Goal: Task Accomplishment & Management: Manage account settings

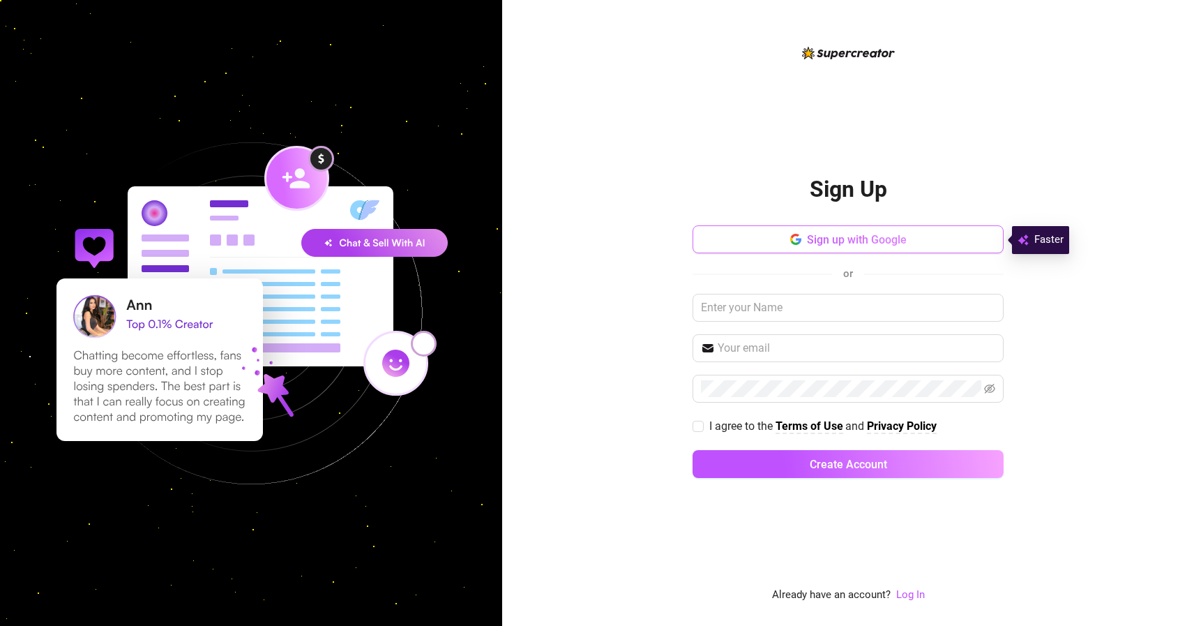
click at [930, 241] on button "Sign up with Google" at bounding box center [848, 239] width 311 height 28
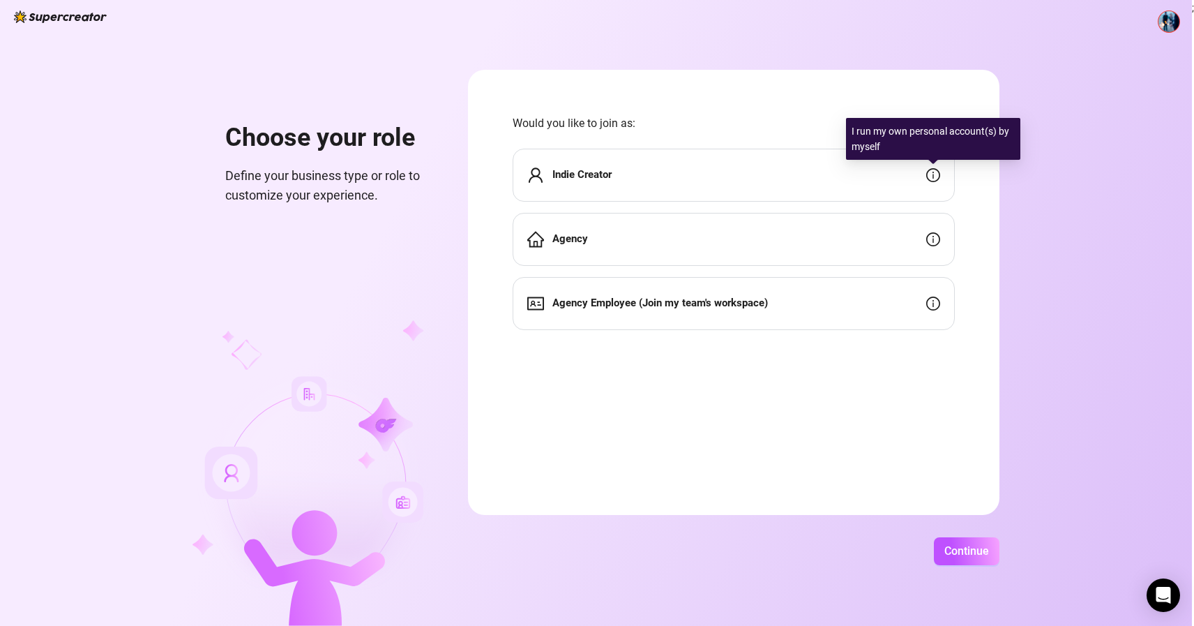
click at [934, 175] on icon "info-circle" at bounding box center [933, 175] width 14 height 14
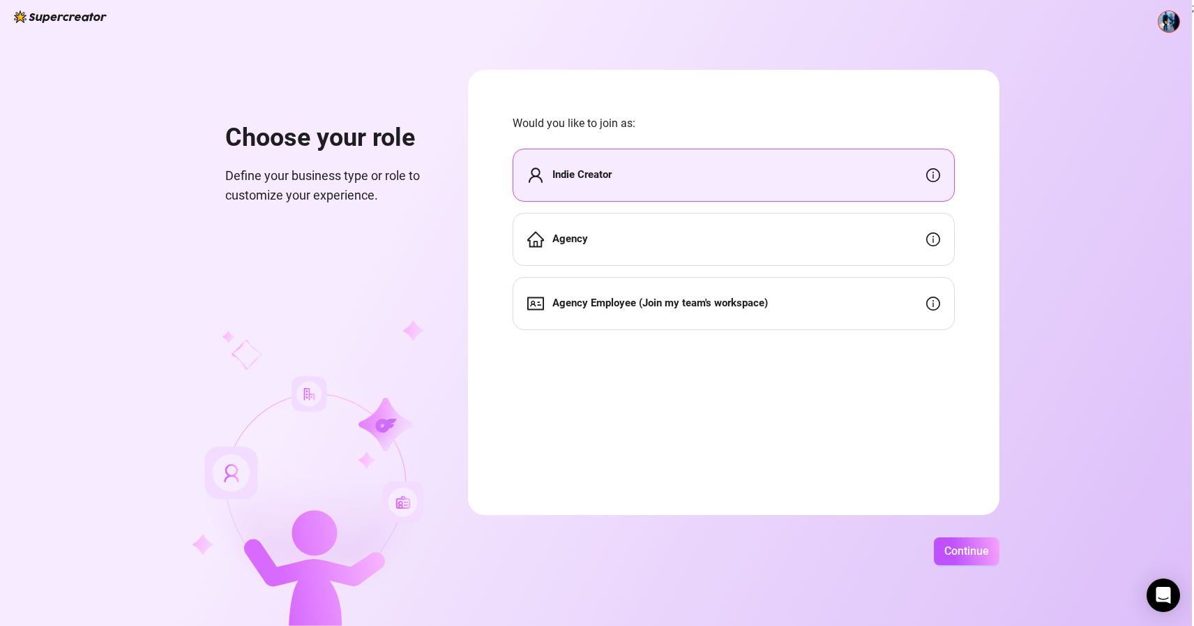
click at [934, 239] on icon "info-circle" at bounding box center [933, 239] width 14 height 14
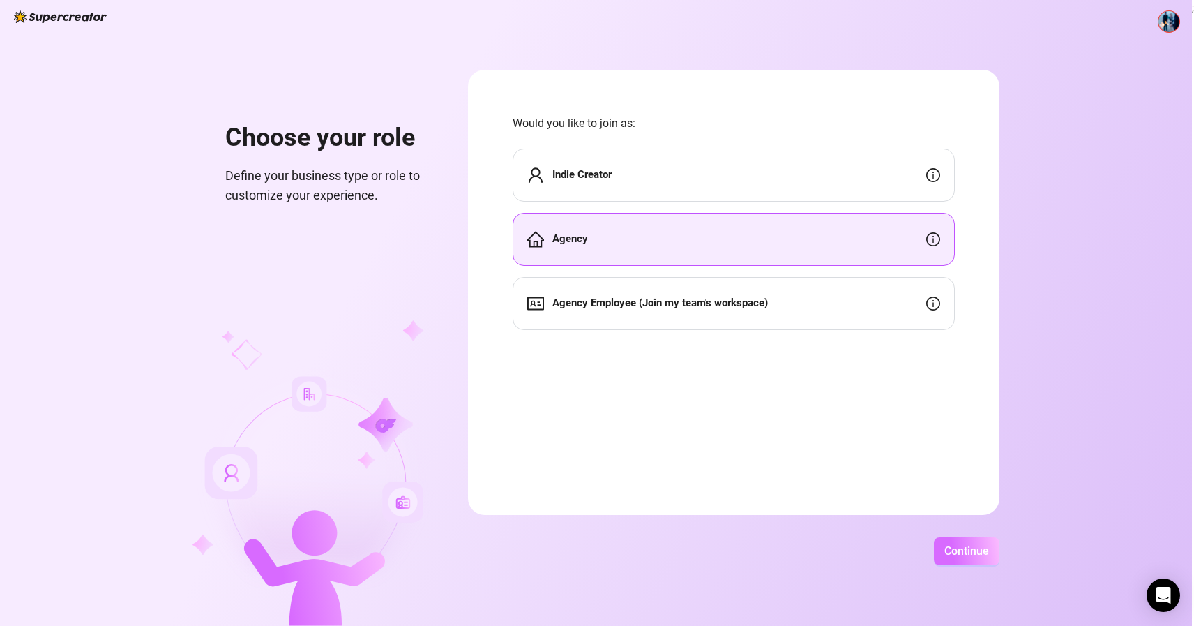
click at [965, 548] on span "Continue" at bounding box center [966, 550] width 45 height 13
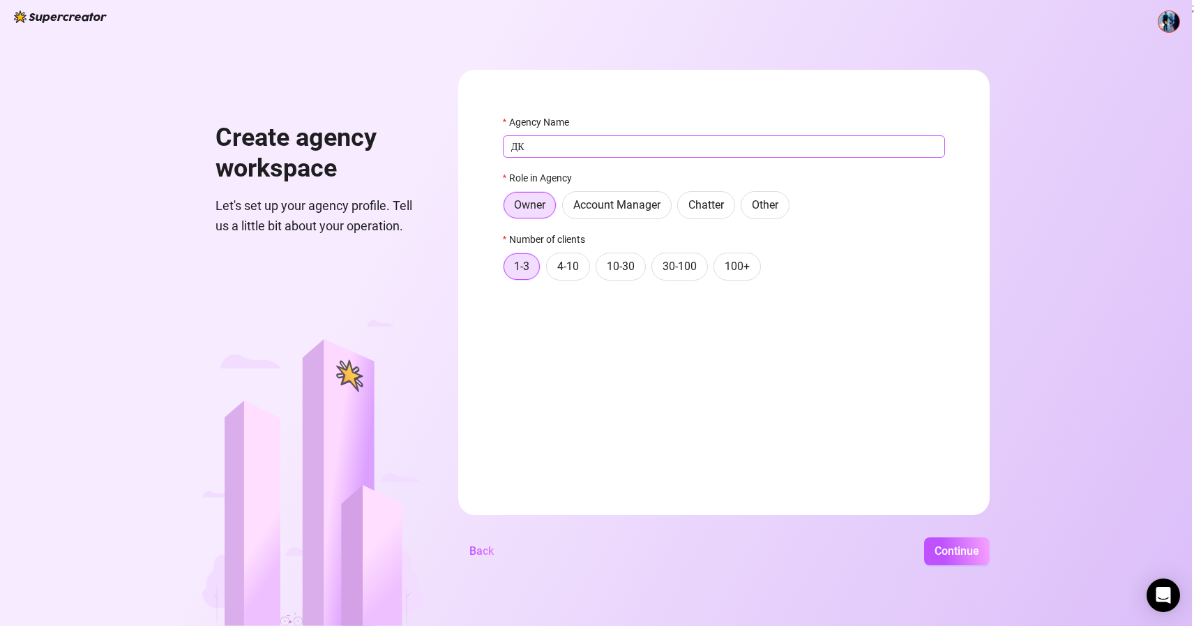
type input "Д"
type input "LR"
click at [592, 365] on form "Agency Name LR Role in Agency Owner Account Manager Chatter Other Number of cli…" at bounding box center [724, 292] width 532 height 445
click at [955, 559] on button "Continue" at bounding box center [957, 551] width 66 height 28
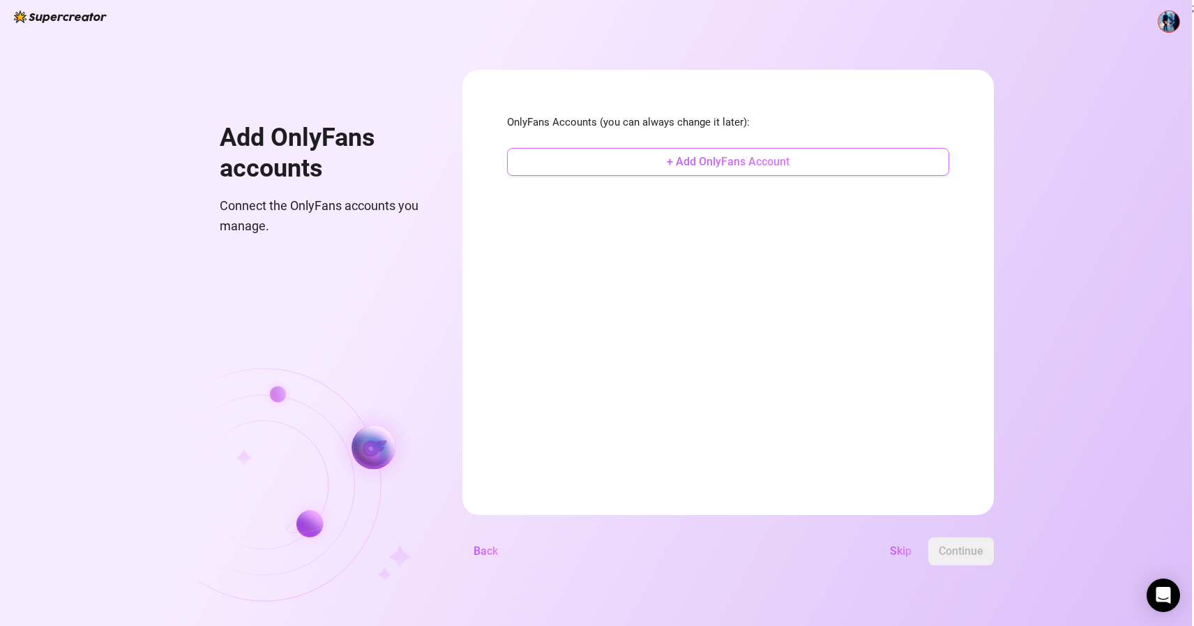
click at [761, 162] on span "+ Add OnlyFans Account" at bounding box center [728, 161] width 123 height 13
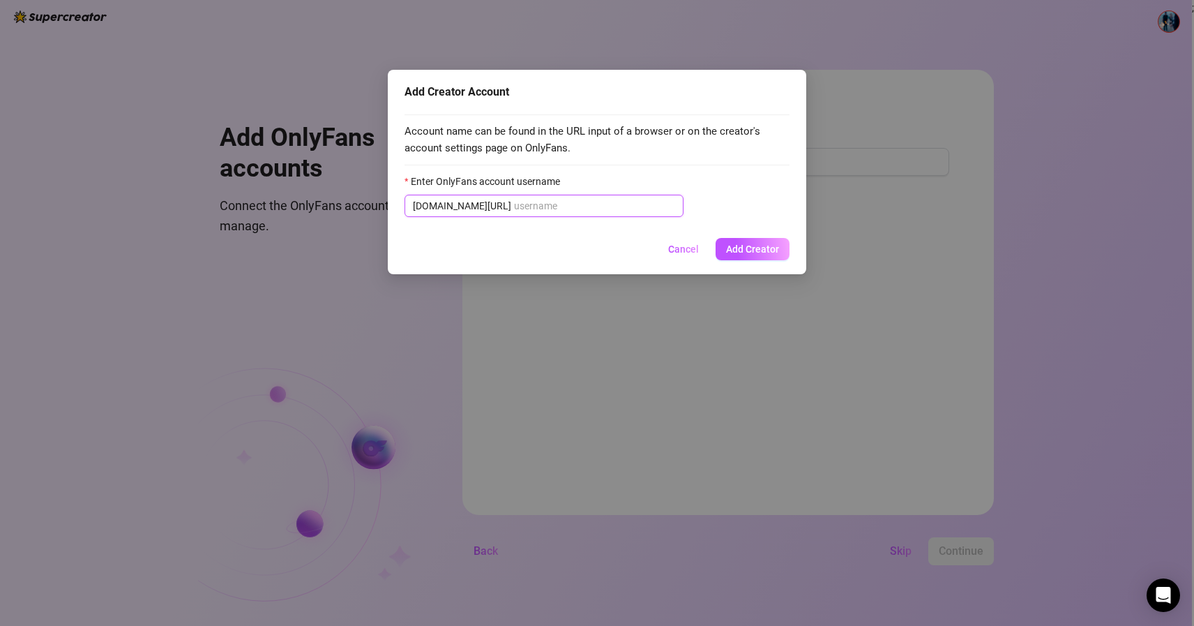
paste input "mspalomares_vip"
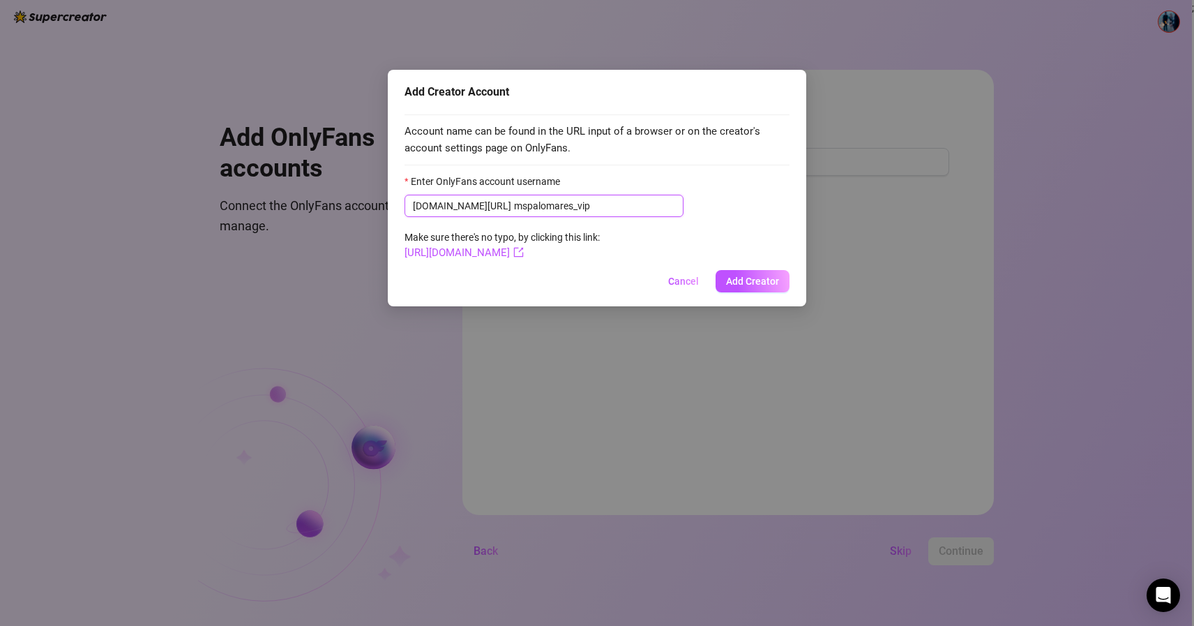
click at [514, 207] on input "mspalomares_vip" at bounding box center [594, 205] width 161 height 15
type input "mspalomares_vip"
click at [524, 256] on link "[URL][DOMAIN_NAME]" at bounding box center [464, 252] width 119 height 13
click at [764, 283] on span "Add Creator" at bounding box center [752, 281] width 53 height 11
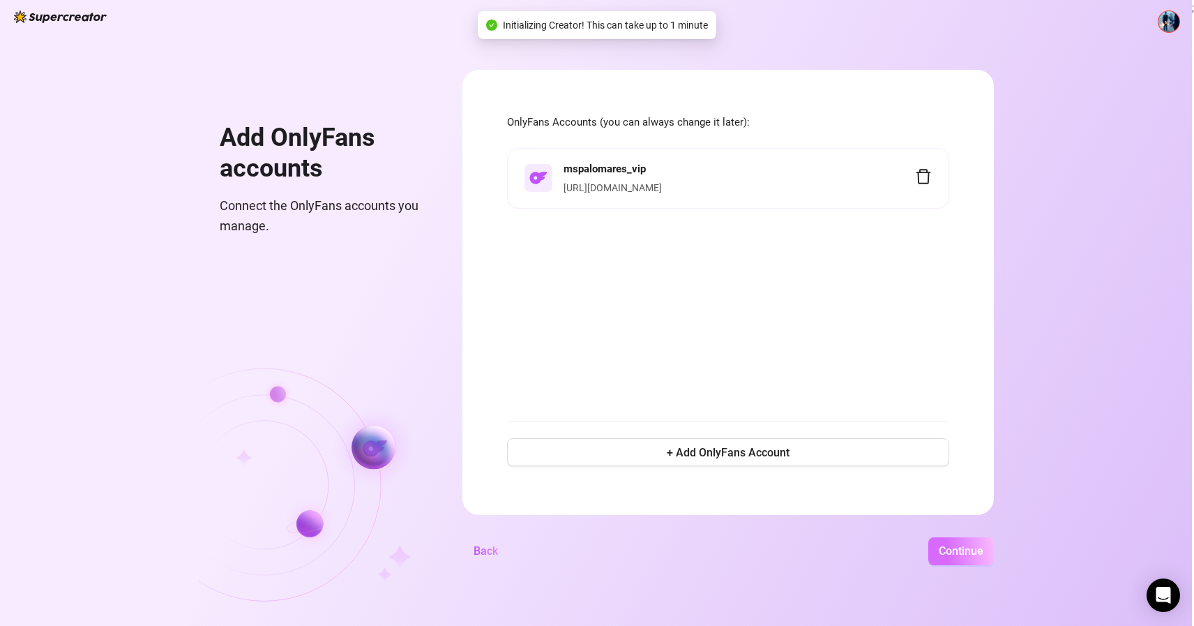
click at [960, 552] on span "Continue" at bounding box center [961, 550] width 45 height 13
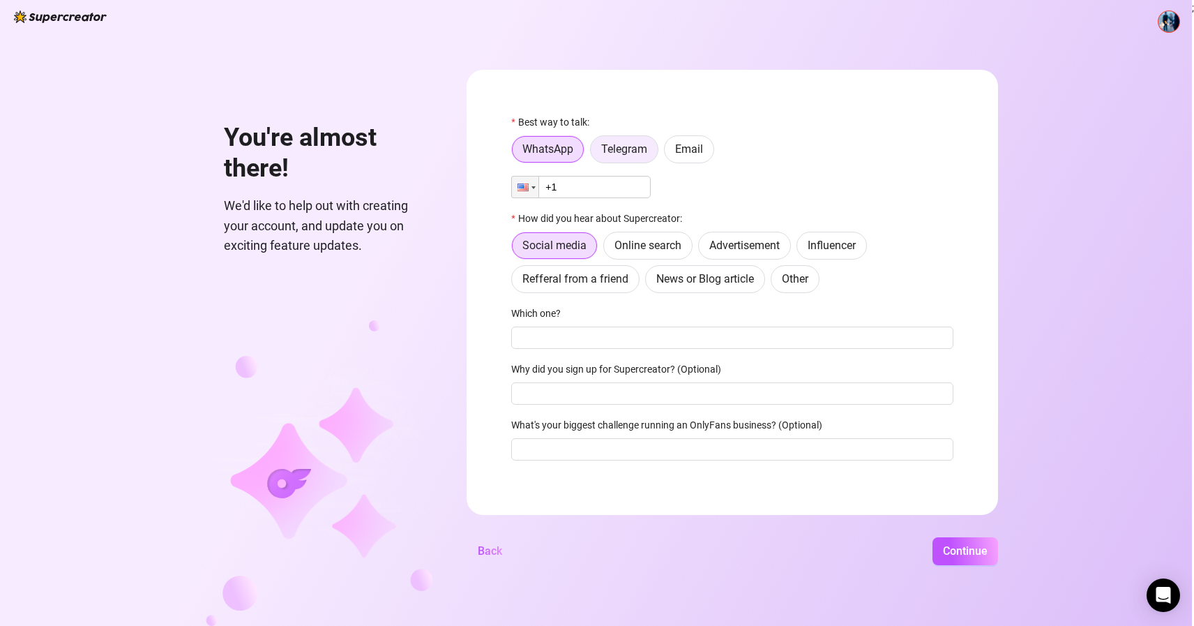
click at [636, 154] on span "Telegram" at bounding box center [624, 148] width 46 height 13
click at [594, 153] on input "Telegram" at bounding box center [594, 153] width 0 height 0
click at [597, 184] on input "text" at bounding box center [740, 186] width 409 height 15
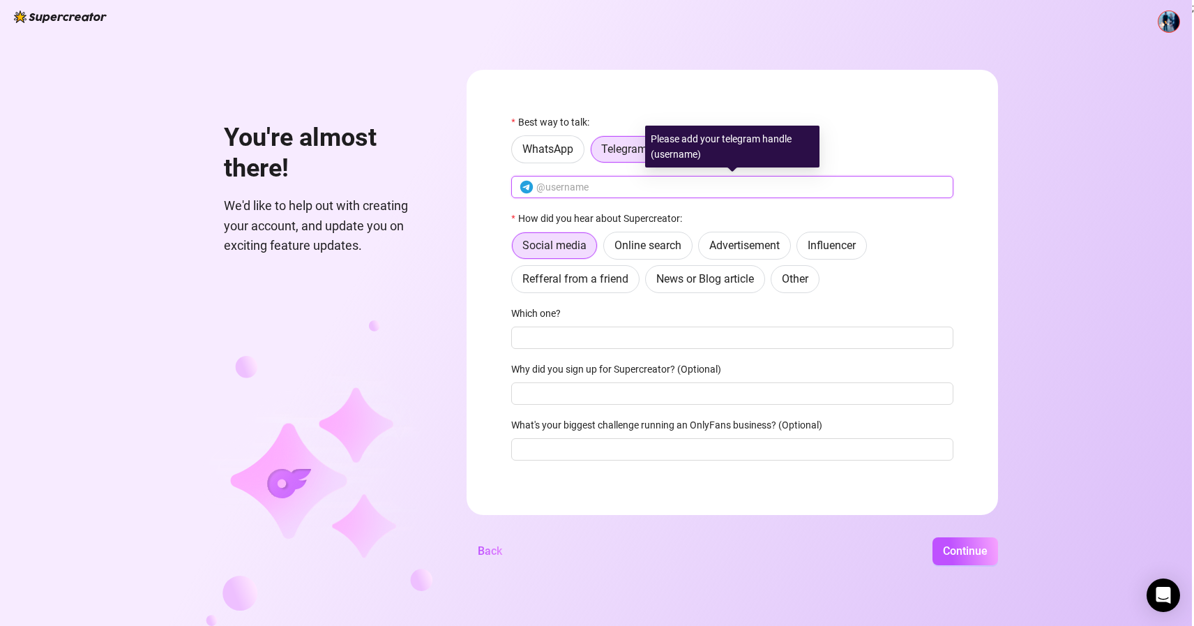
paste input "JoulupukkiUA"
type input "JoulupukkiUA"
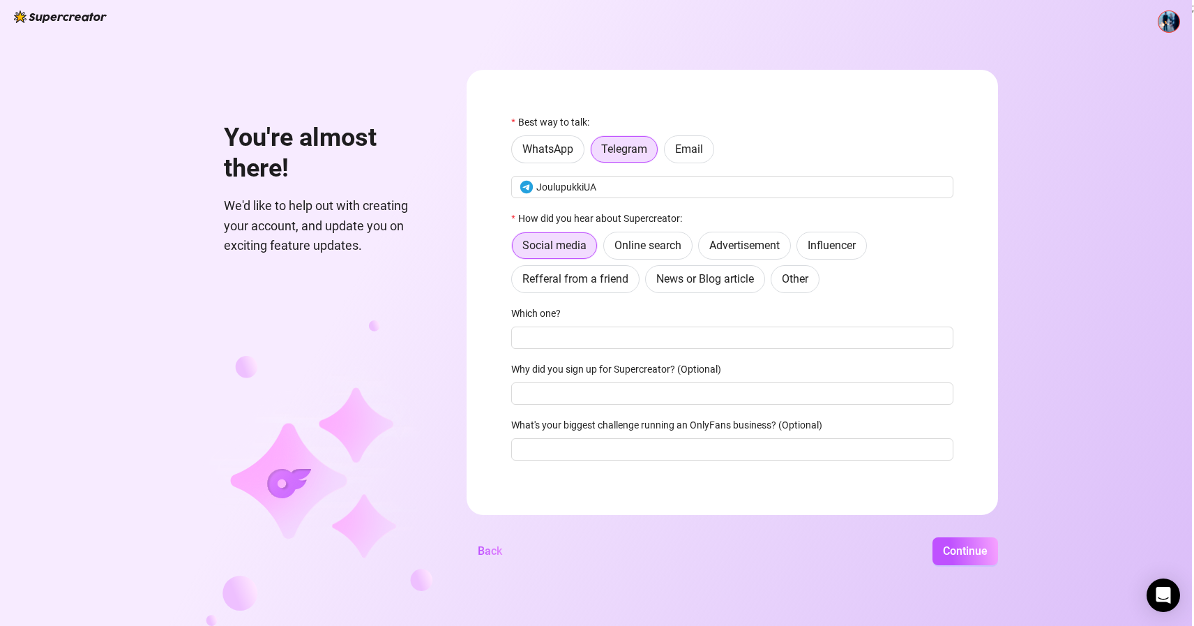
click at [854, 103] on form "Best way to talk: WhatsApp Telegram Email JoulupukkiUA How did you hear about S…" at bounding box center [733, 292] width 532 height 445
click at [672, 243] on span "Online search" at bounding box center [648, 245] width 67 height 13
click at [608, 249] on input "Online search" at bounding box center [608, 249] width 0 height 0
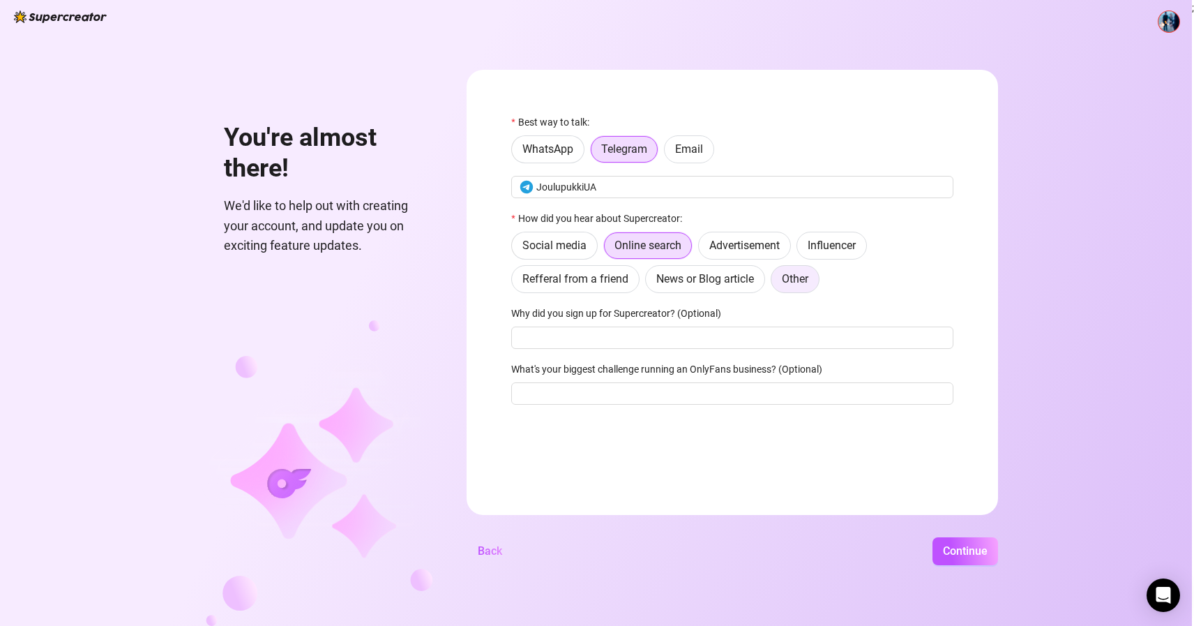
click at [804, 285] on span "Other" at bounding box center [795, 278] width 27 height 13
click at [775, 282] on input "Other" at bounding box center [775, 282] width 0 height 0
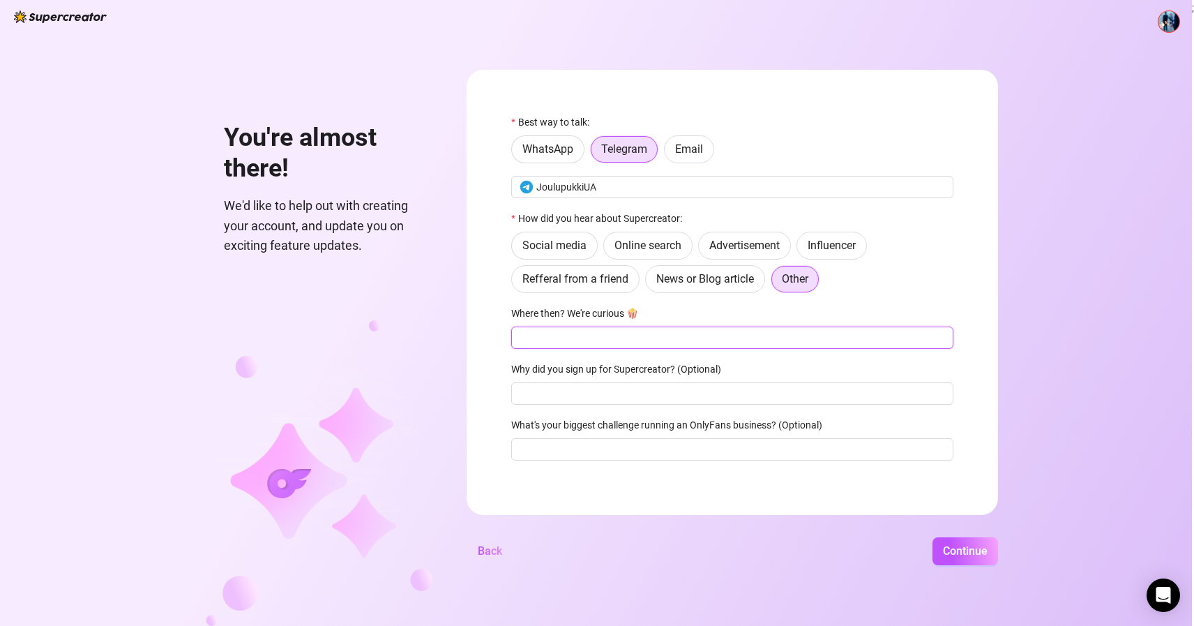
click at [591, 337] on input "Where then? We're curious 🍿" at bounding box center [732, 337] width 442 height 22
paste input "grok"
type input "grok"
click at [506, 365] on form "Best way to talk: WhatsApp Telegram Email JoulupukkiUA How did you hear about S…" at bounding box center [733, 292] width 532 height 445
click at [962, 555] on span "Continue" at bounding box center [965, 550] width 45 height 13
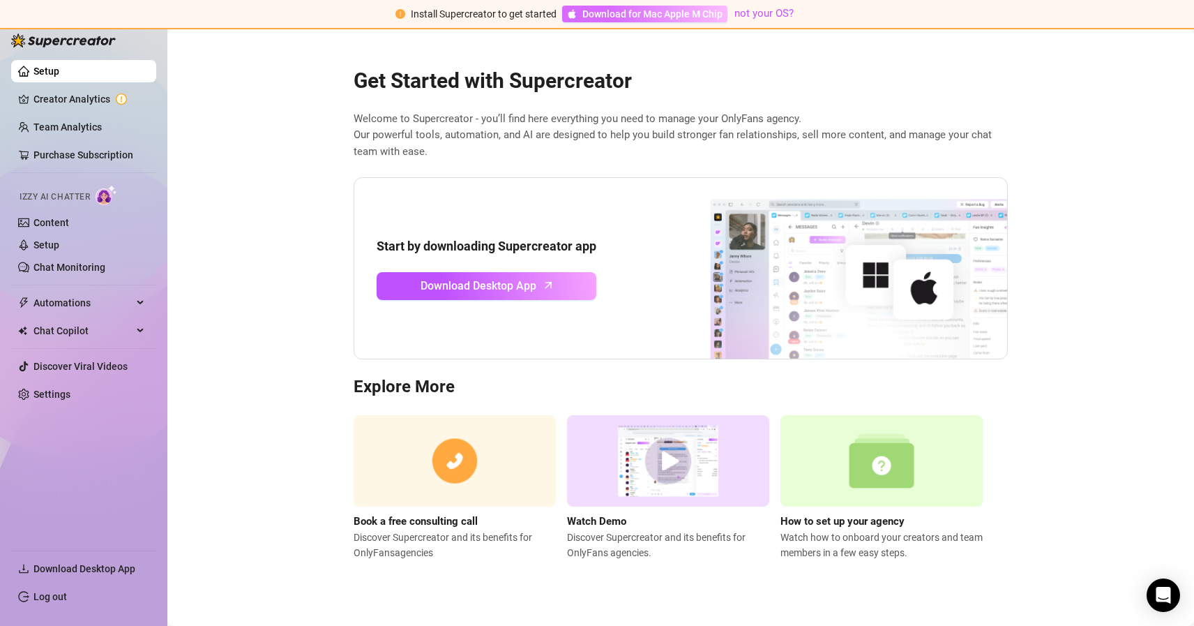
click at [679, 11] on span "Download for Mac Apple M Chip" at bounding box center [652, 13] width 140 height 15
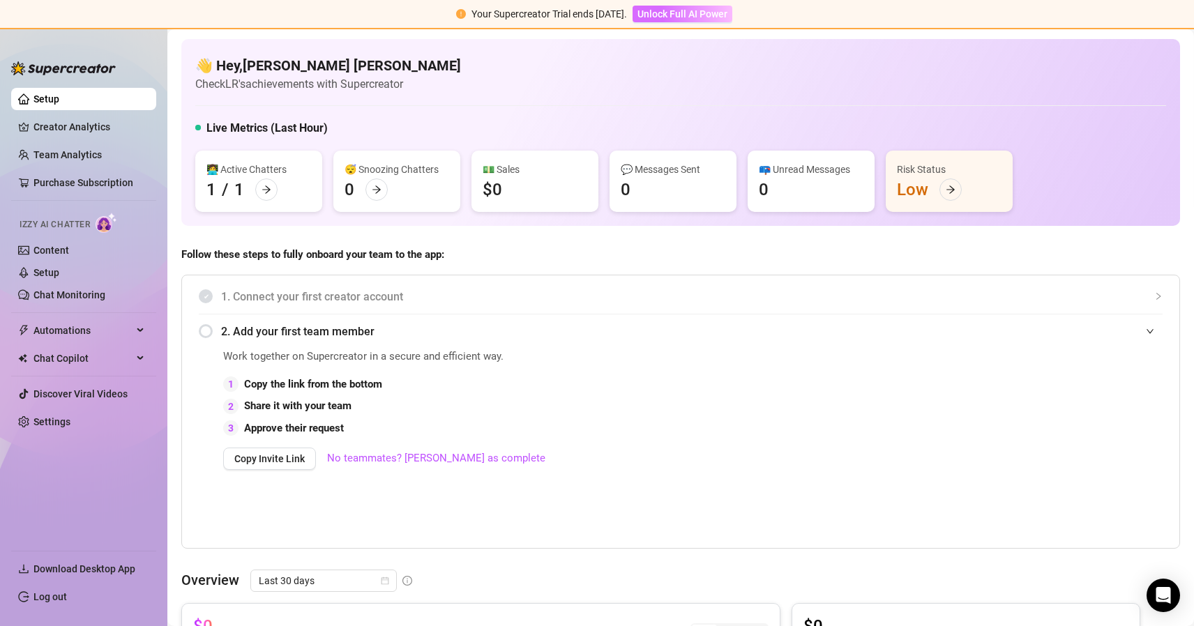
click at [657, 15] on span "Unlock Full AI Power" at bounding box center [683, 13] width 90 height 11
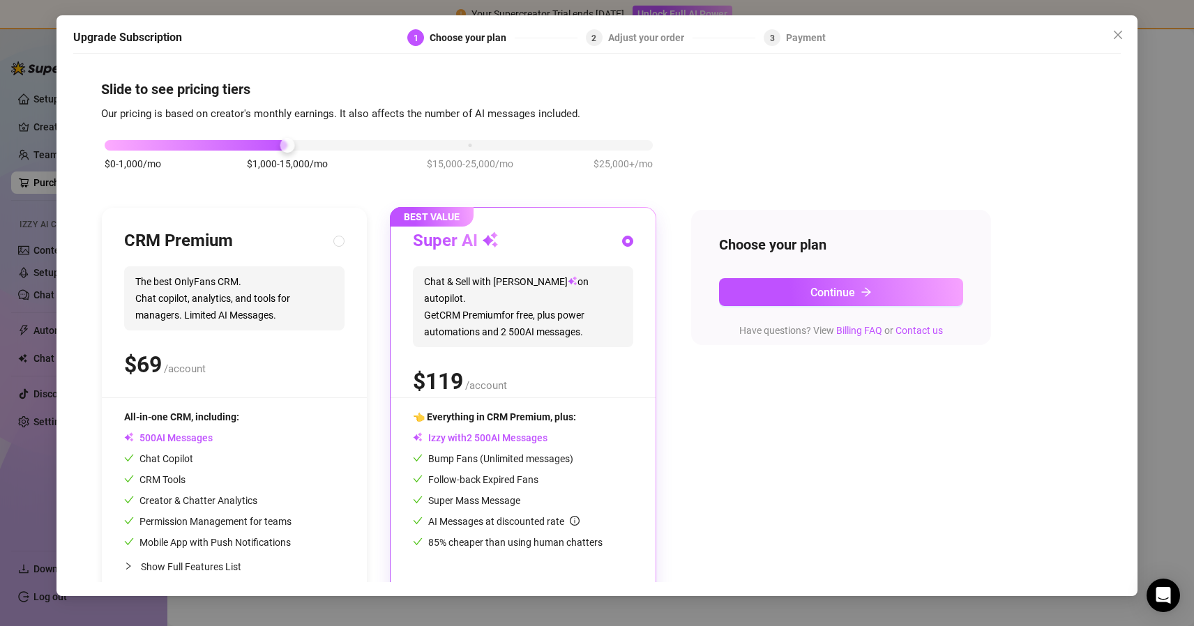
click at [110, 146] on div "$0-1,000/mo $1,000-15,000/mo $15,000-25,000/mo $25,000+/mo" at bounding box center [379, 141] width 548 height 8
click at [279, 142] on div "$0-1,000/mo $1,000-15,000/mo $15,000-25,000/mo $25,000+/mo" at bounding box center [379, 141] width 548 height 8
click at [478, 142] on div at bounding box center [379, 145] width 548 height 10
click at [272, 141] on div at bounding box center [287, 145] width 365 height 10
click at [213, 144] on div at bounding box center [196, 145] width 183 height 10
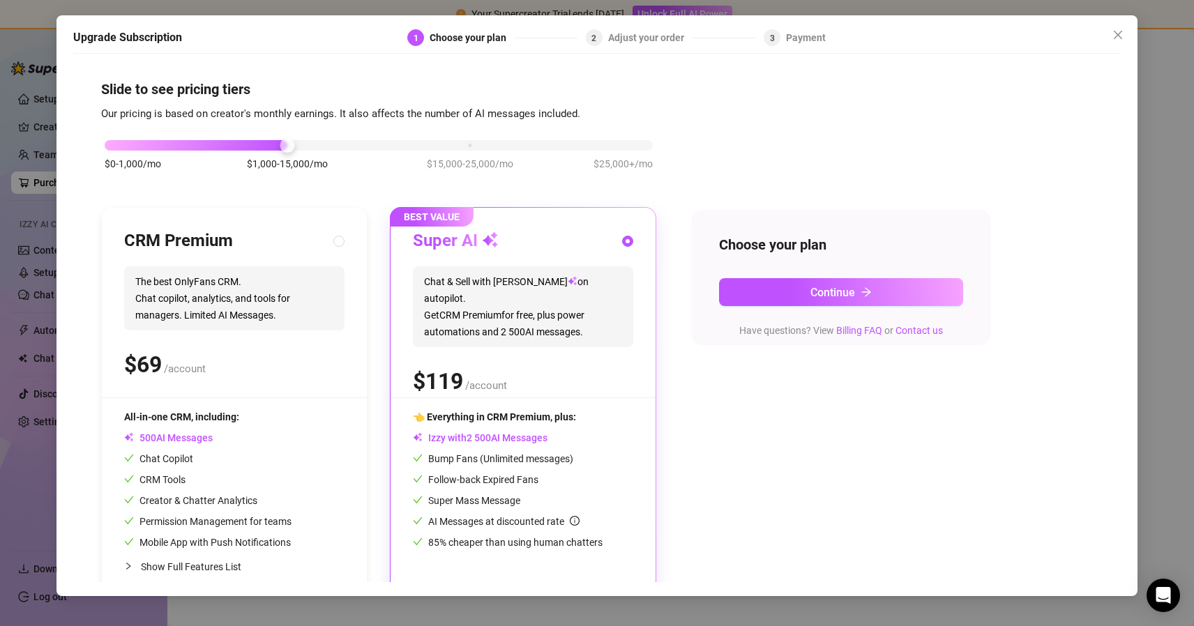
click at [468, 146] on div "$0-1,000/mo $1,000-15,000/mo $15,000-25,000/mo $25,000+/mo" at bounding box center [379, 141] width 548 height 8
click at [284, 146] on div "$0-1,000/mo $1,000-15,000/mo $15,000-25,000/mo $25,000+/mo" at bounding box center [379, 141] width 548 height 8
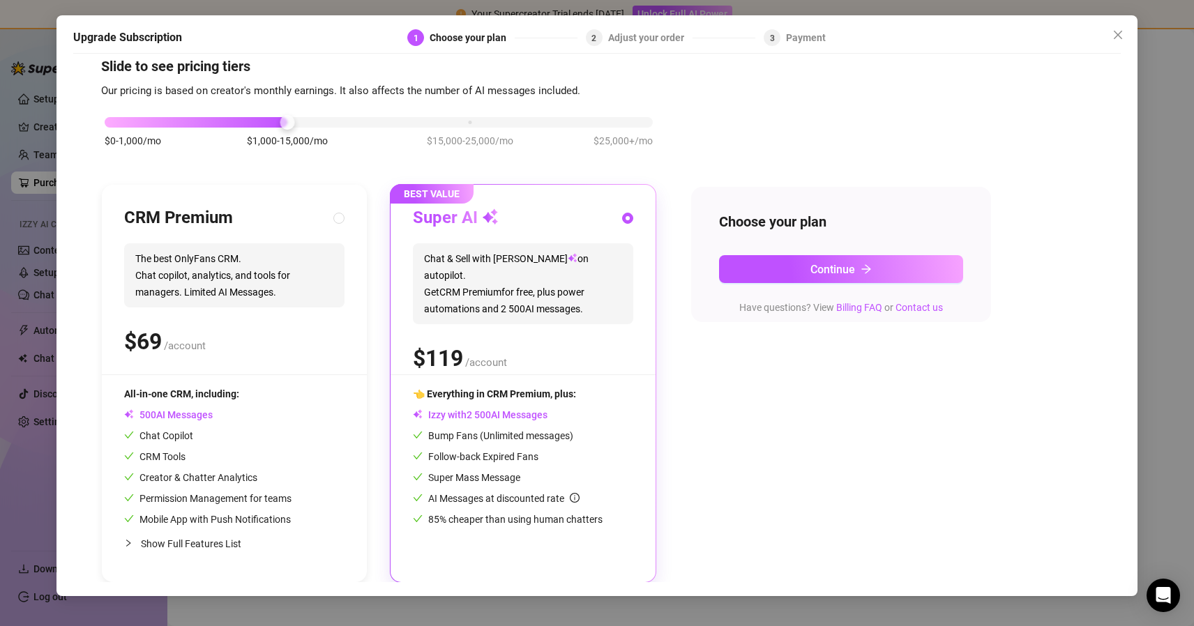
scroll to position [21, 0]
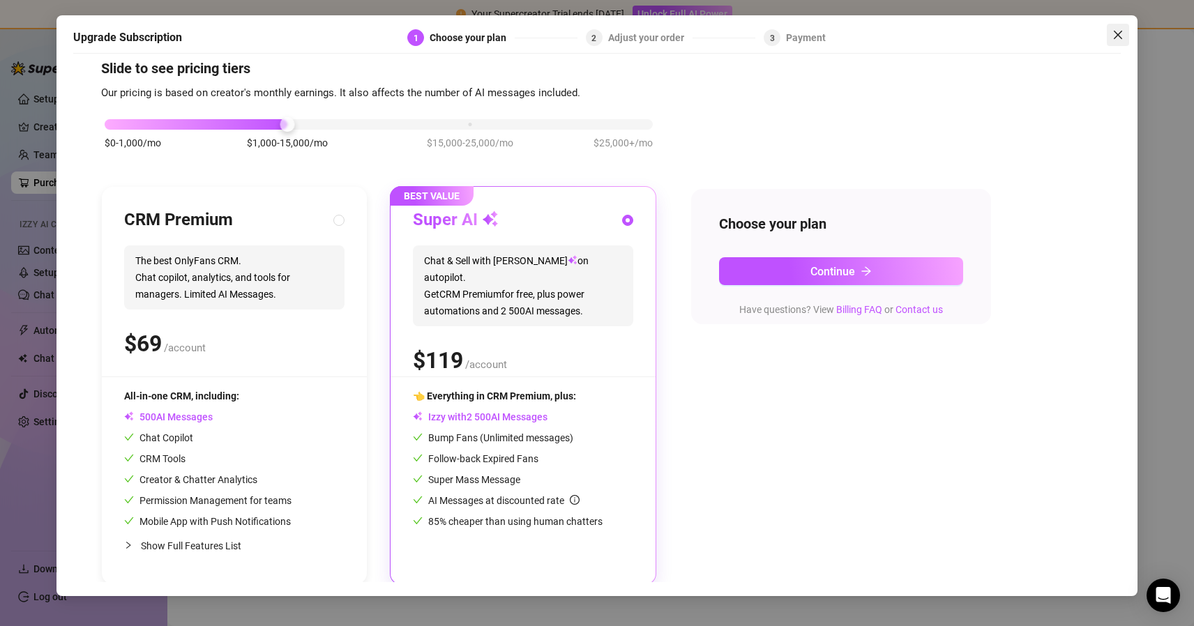
click at [1120, 36] on icon "close" at bounding box center [1118, 34] width 11 height 11
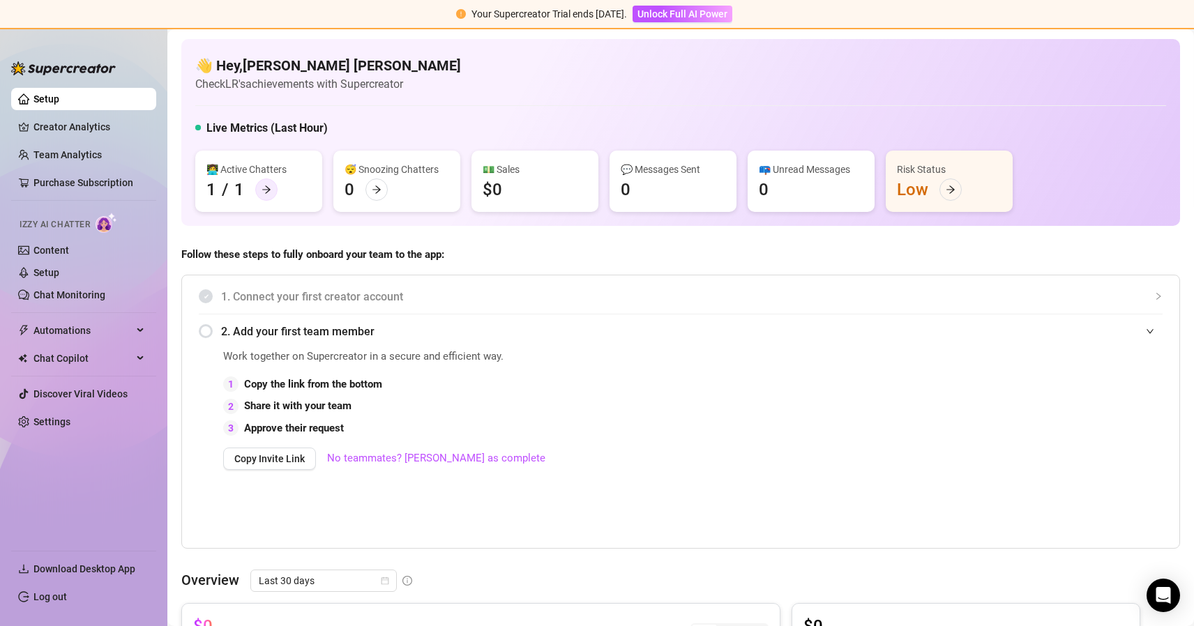
click at [267, 194] on icon "arrow-right" at bounding box center [267, 190] width 10 height 10
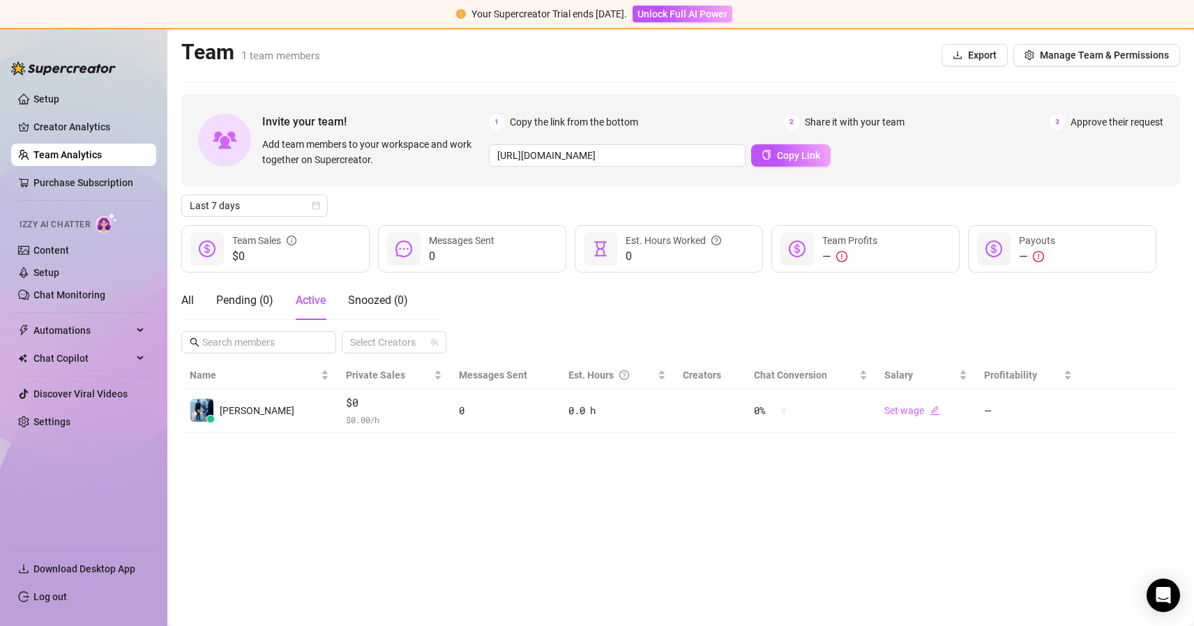
click at [105, 220] on img at bounding box center [107, 223] width 22 height 20
click at [69, 252] on link "Content" at bounding box center [51, 250] width 36 height 11
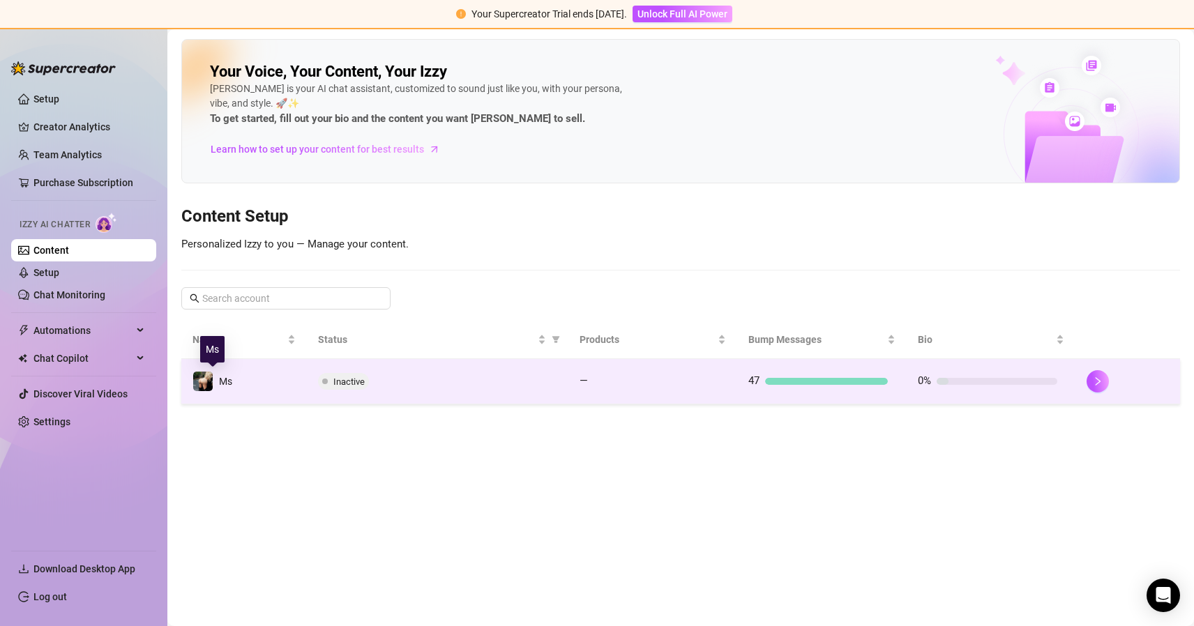
click at [219, 383] on span "Ms" at bounding box center [225, 381] width 13 height 11
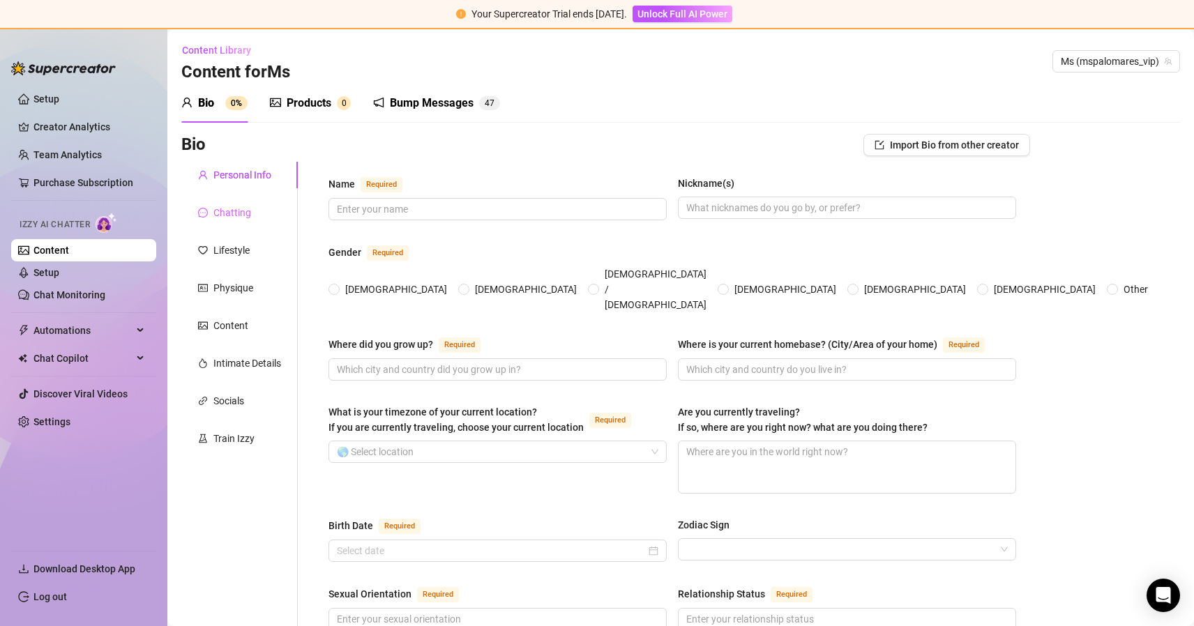
click at [245, 221] on div "Chatting" at bounding box center [239, 212] width 116 height 27
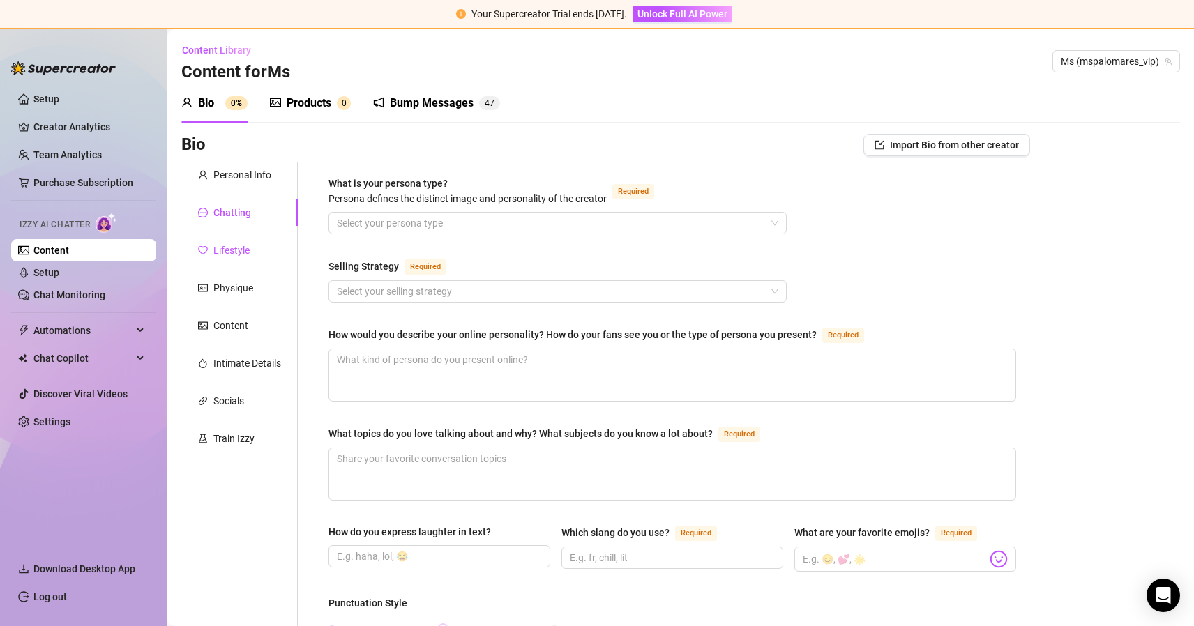
click at [237, 253] on div "Lifestyle" at bounding box center [231, 250] width 36 height 15
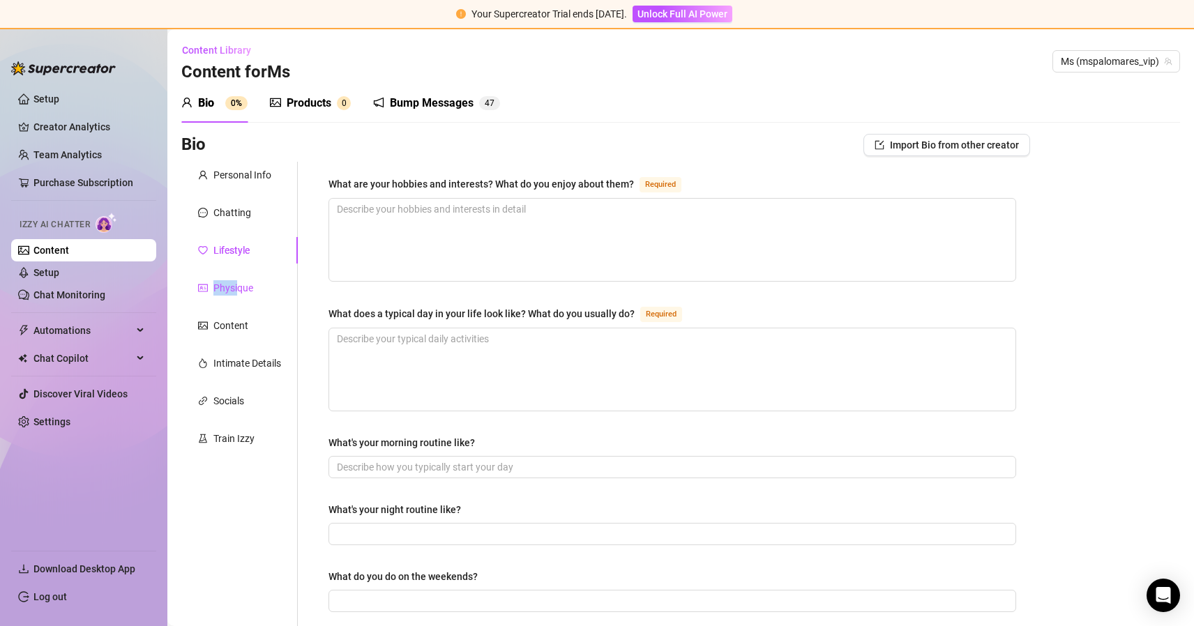
click at [239, 280] on div "Physique" at bounding box center [233, 287] width 40 height 15
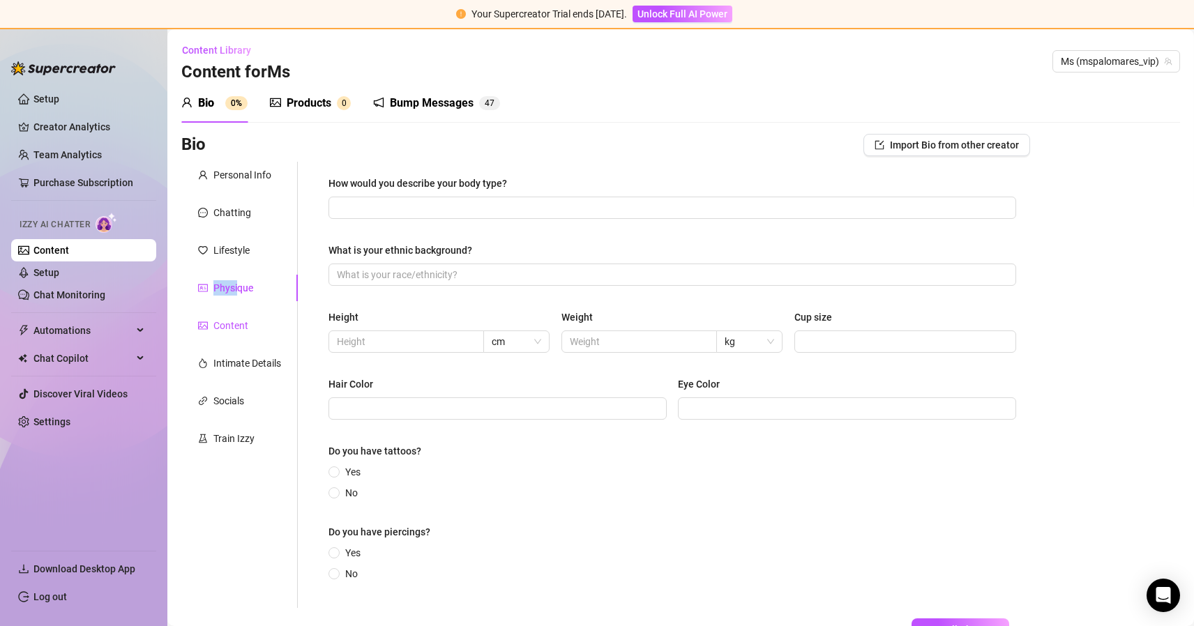
click at [236, 322] on div "Content" at bounding box center [230, 325] width 35 height 15
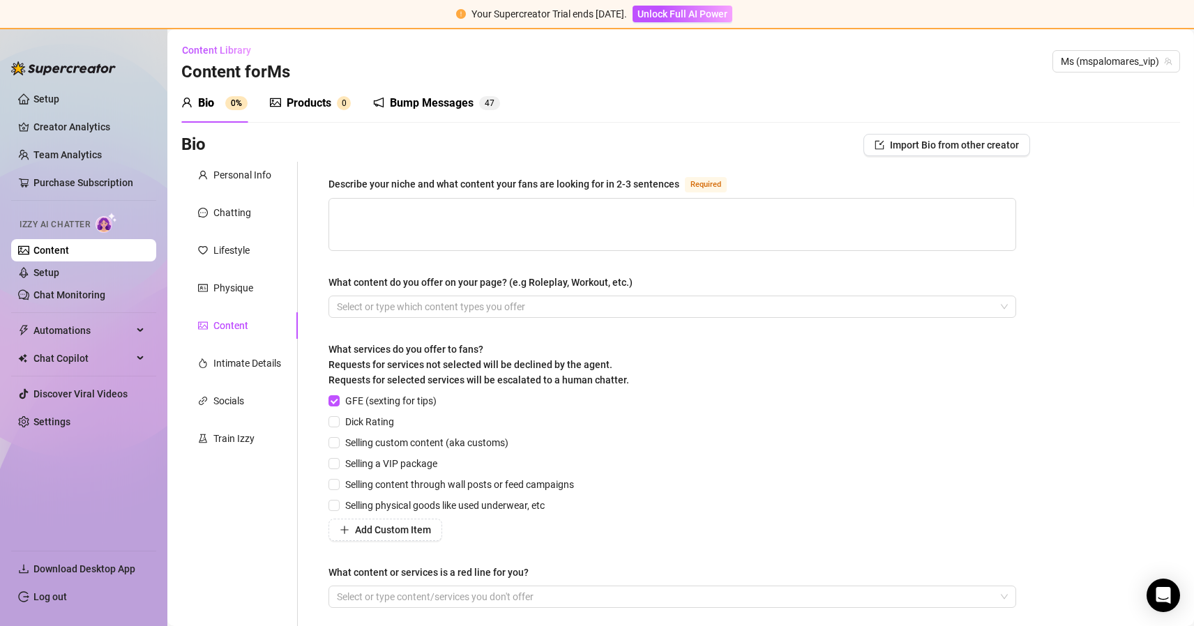
scroll to position [107, 0]
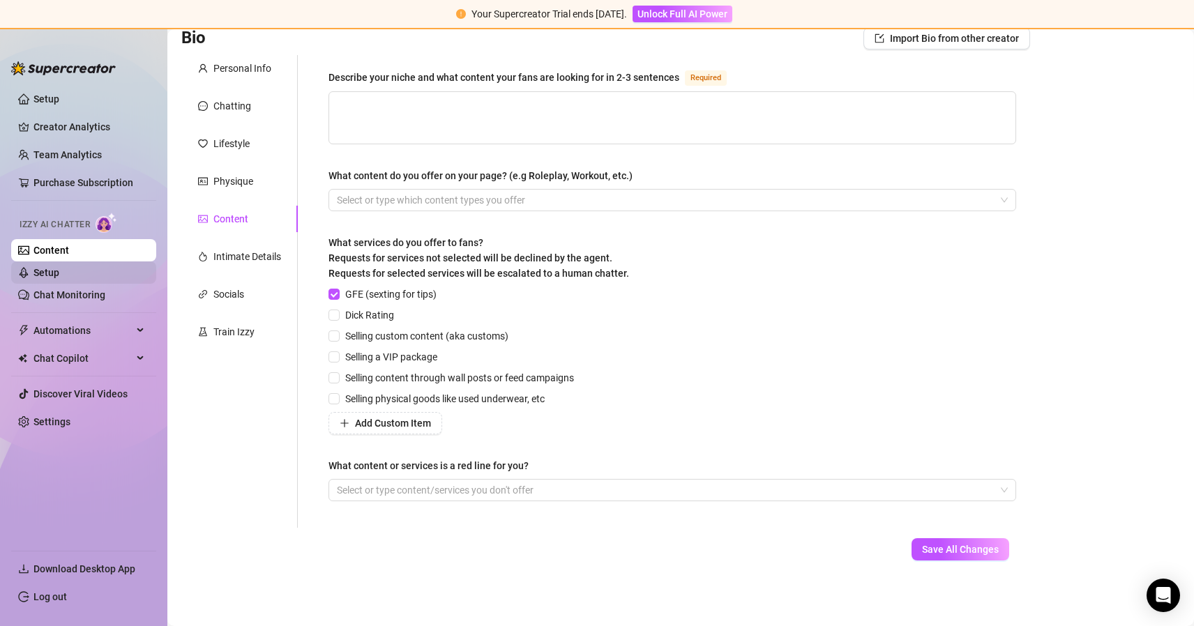
click at [59, 273] on link "Setup" at bounding box center [46, 272] width 26 height 11
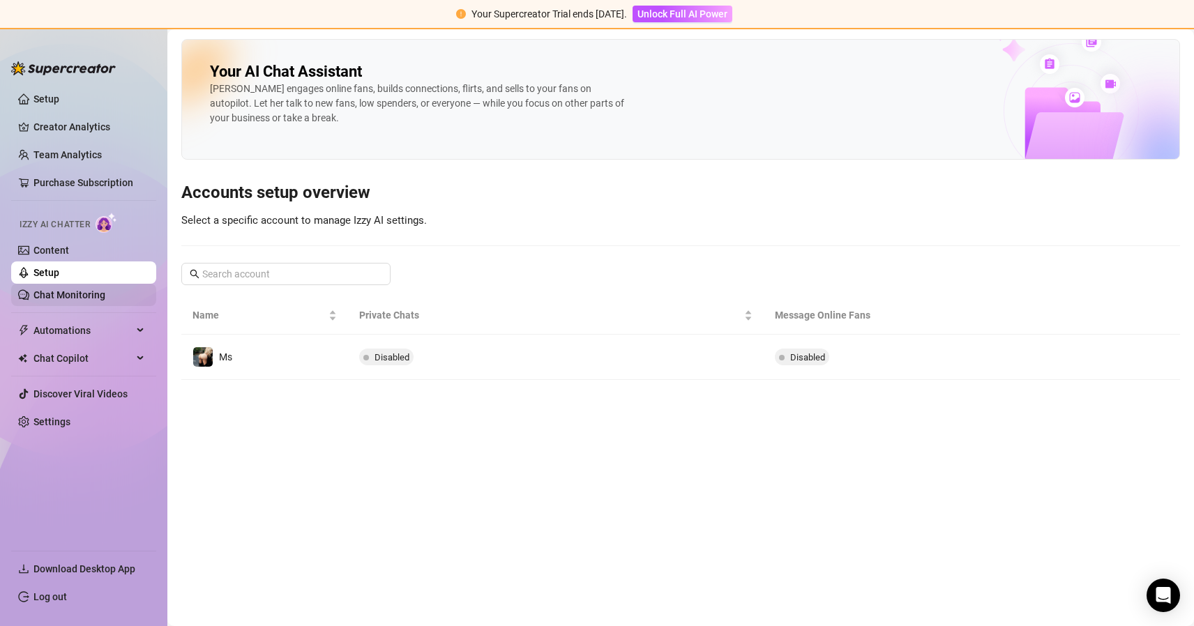
click at [91, 292] on link "Chat Monitoring" at bounding box center [69, 294] width 72 height 11
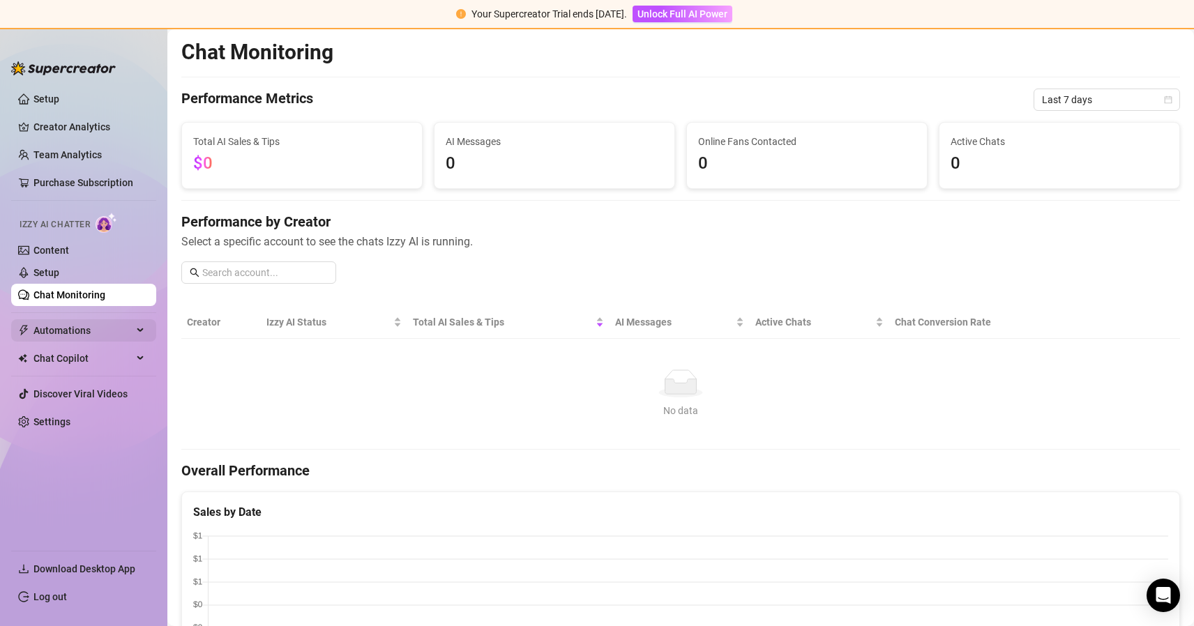
click at [124, 330] on span "Automations" at bounding box center [82, 330] width 99 height 22
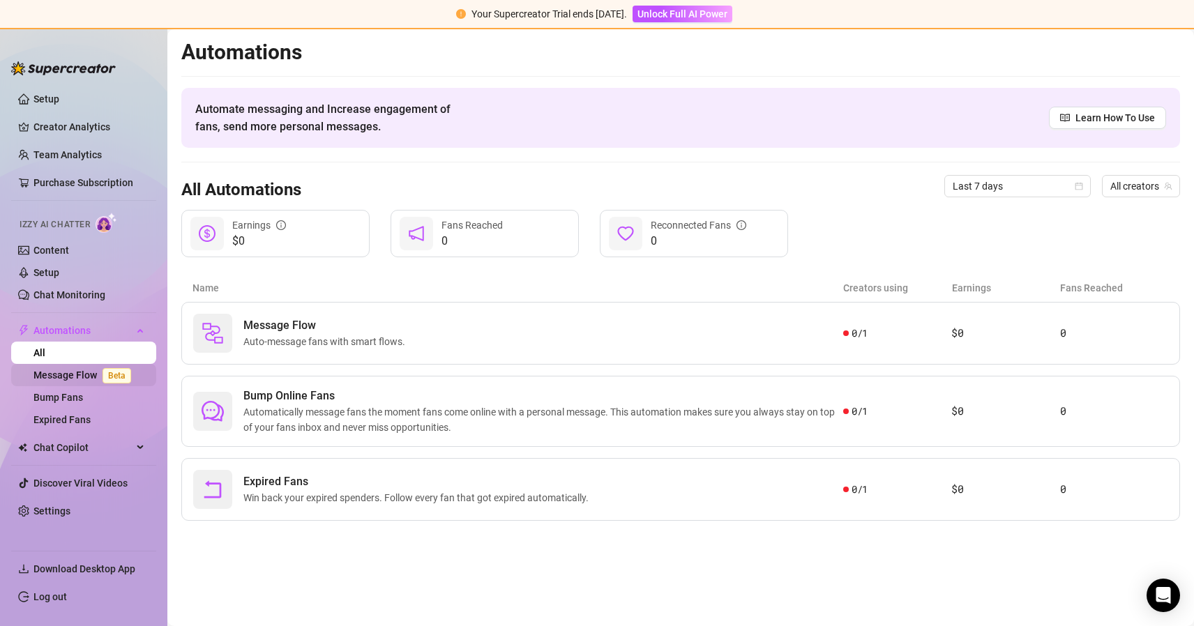
click at [80, 374] on link "Message Flow Beta" at bounding box center [84, 375] width 103 height 11
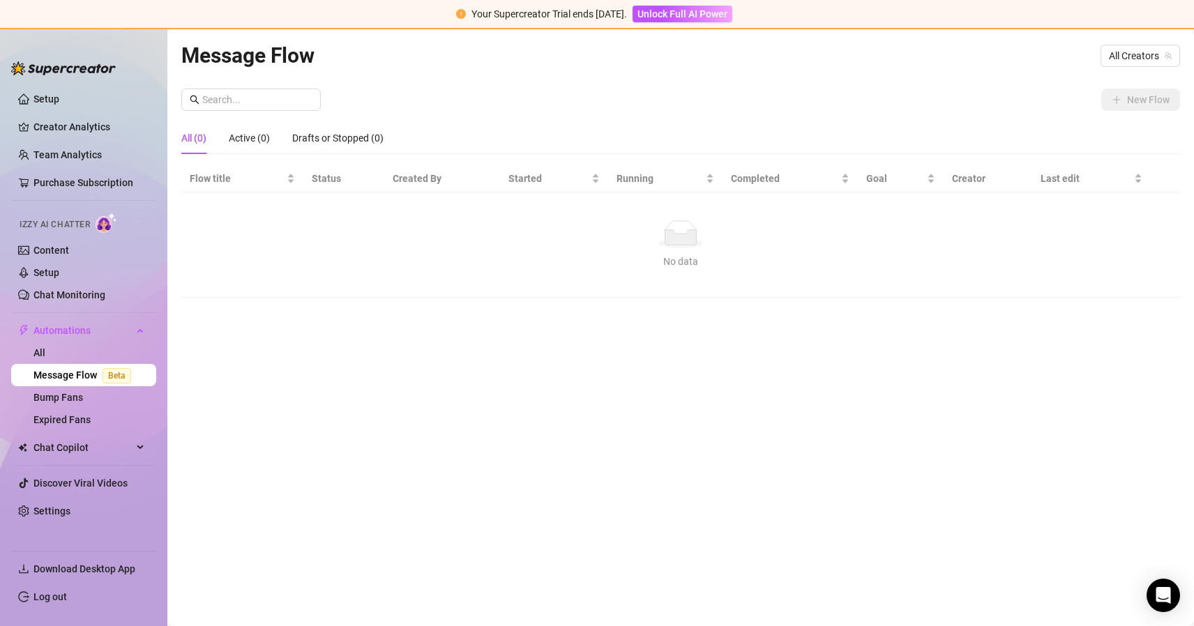
click at [77, 460] on ul "Setup Creator Analytics Team Analytics Purchase Subscription Izzy AI Chatter Co…" at bounding box center [83, 313] width 145 height 462
click at [77, 457] on span "Chat Copilot" at bounding box center [82, 448] width 99 height 22
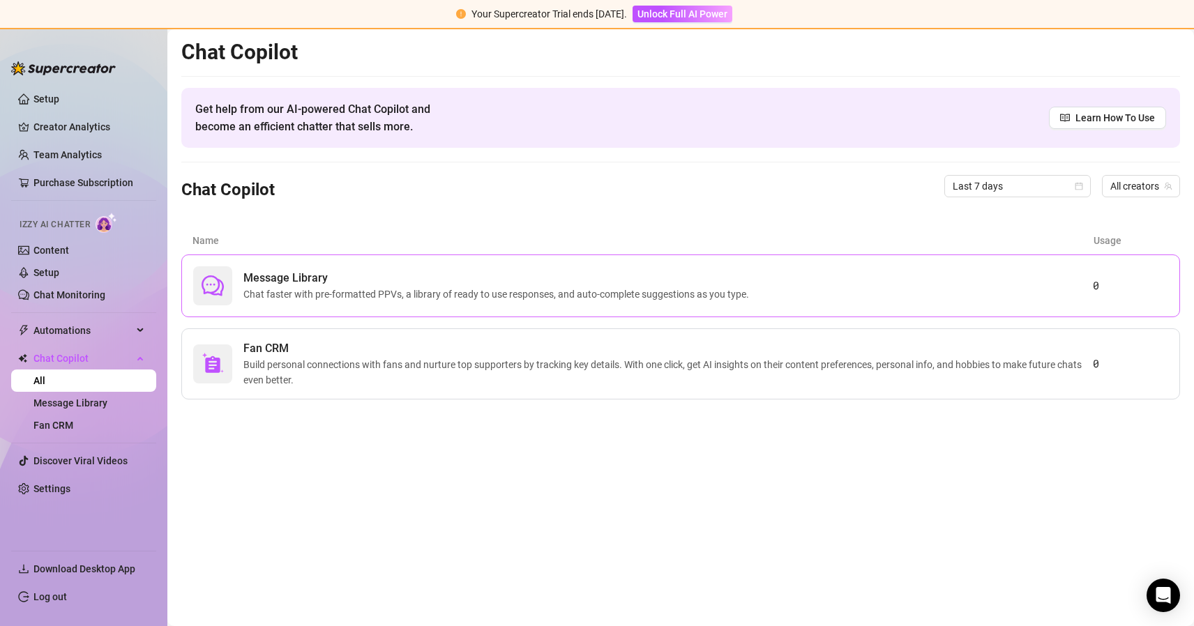
click at [321, 288] on span "Chat faster with pre-formatted PPVs, a library of ready to use responses, and a…" at bounding box center [498, 294] width 511 height 15
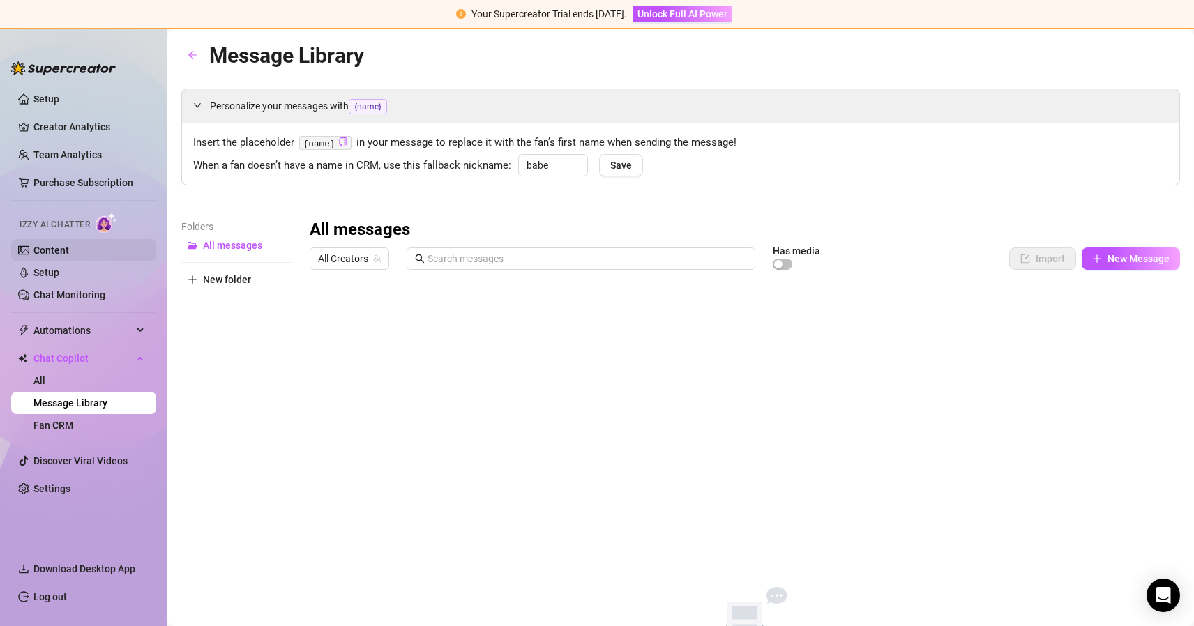
click at [69, 252] on link "Content" at bounding box center [51, 250] width 36 height 11
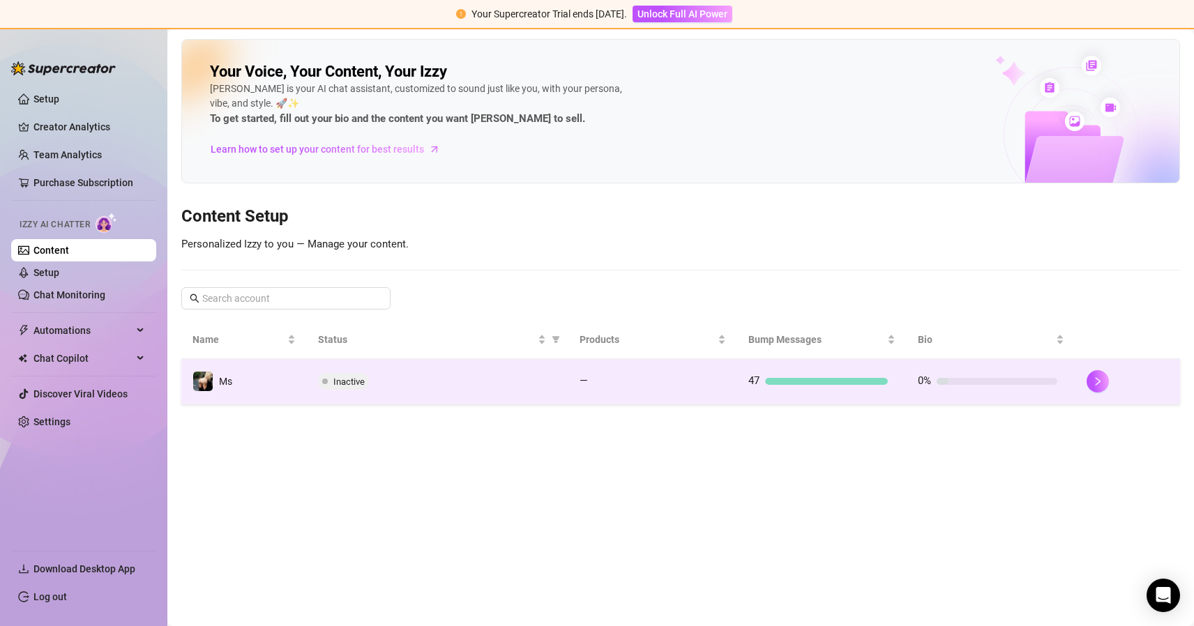
click at [808, 378] on div at bounding box center [826, 381] width 123 height 7
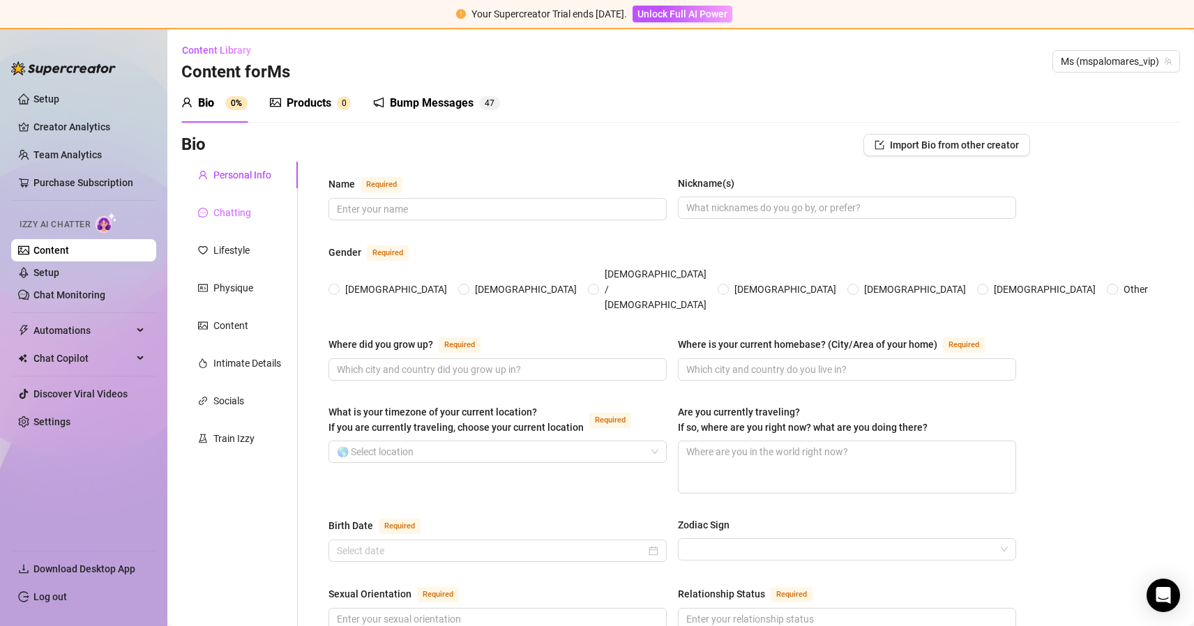
click at [230, 202] on div "Chatting" at bounding box center [239, 212] width 116 height 27
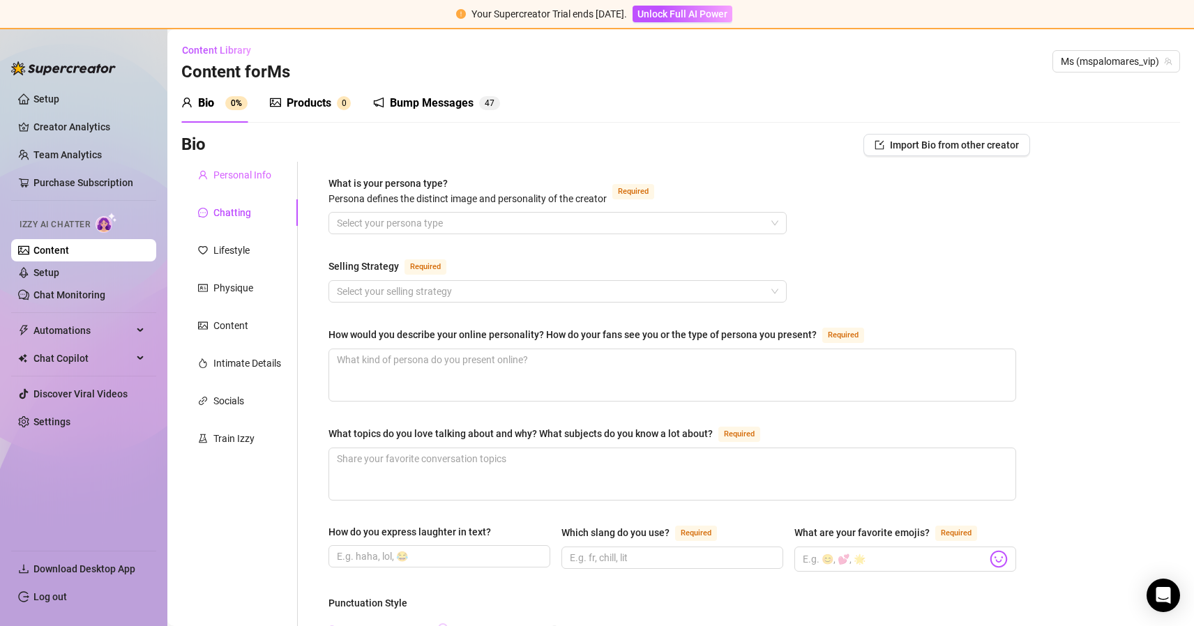
click at [232, 188] on div "Personal Info" at bounding box center [239, 175] width 116 height 27
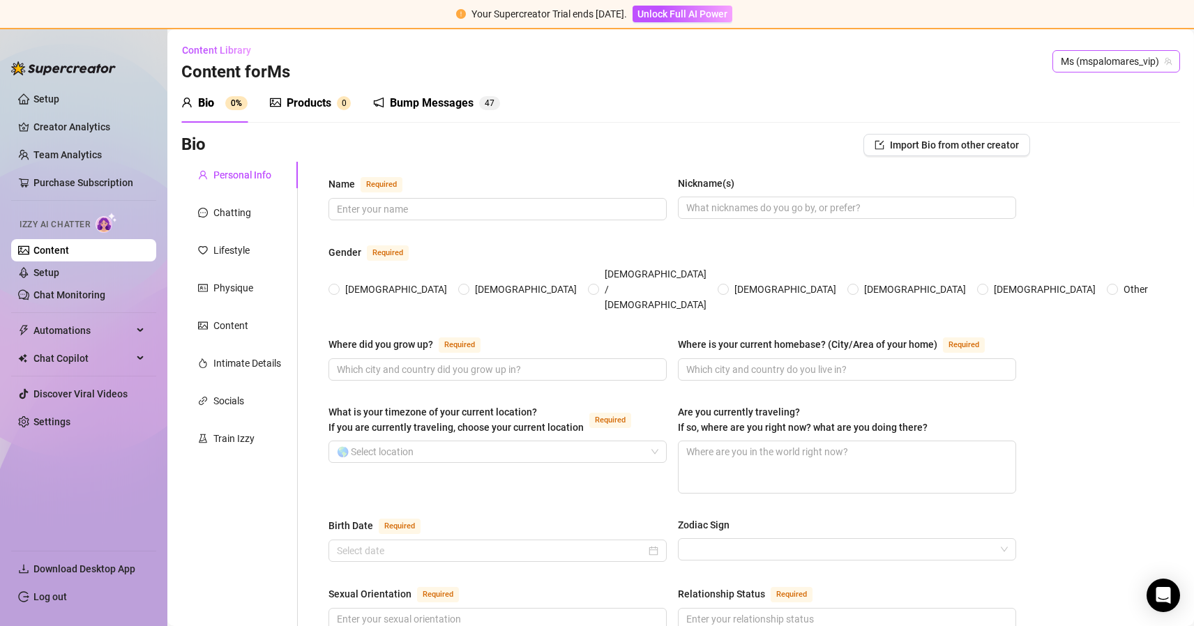
click at [1085, 56] on span "Ms (mspalomares_vip)" at bounding box center [1116, 61] width 111 height 21
click at [642, 85] on div "Bio 0% Products 0 Bump Messages 4 7" at bounding box center [680, 103] width 999 height 39
click at [231, 218] on div "Chatting" at bounding box center [232, 212] width 38 height 15
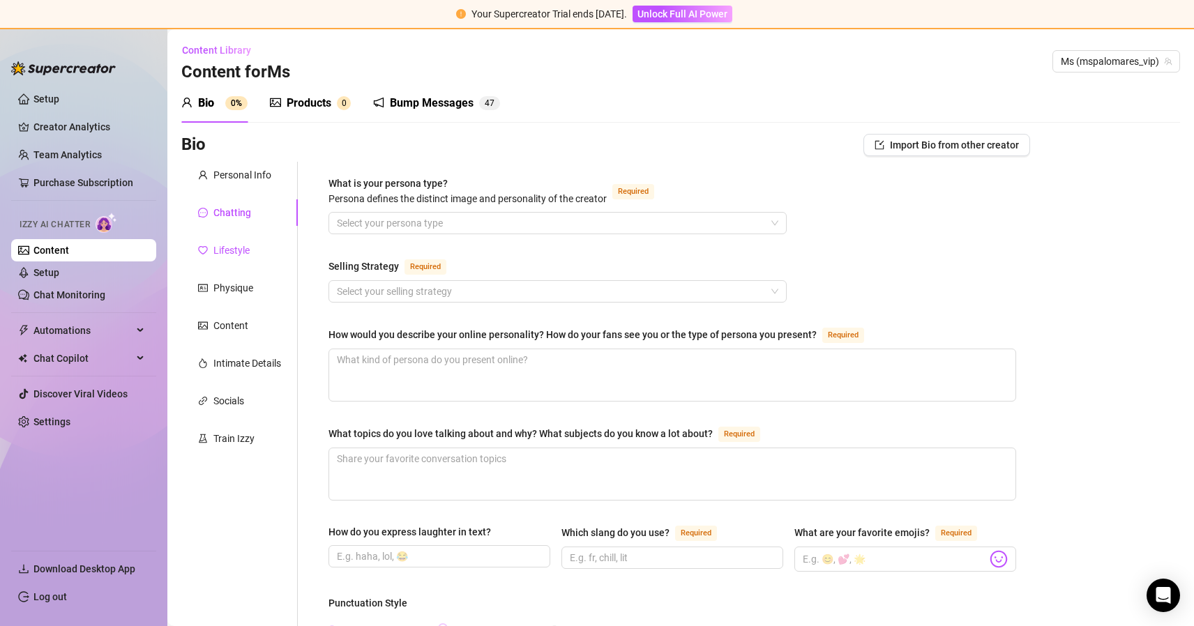
click at [239, 248] on div "Lifestyle" at bounding box center [231, 250] width 36 height 15
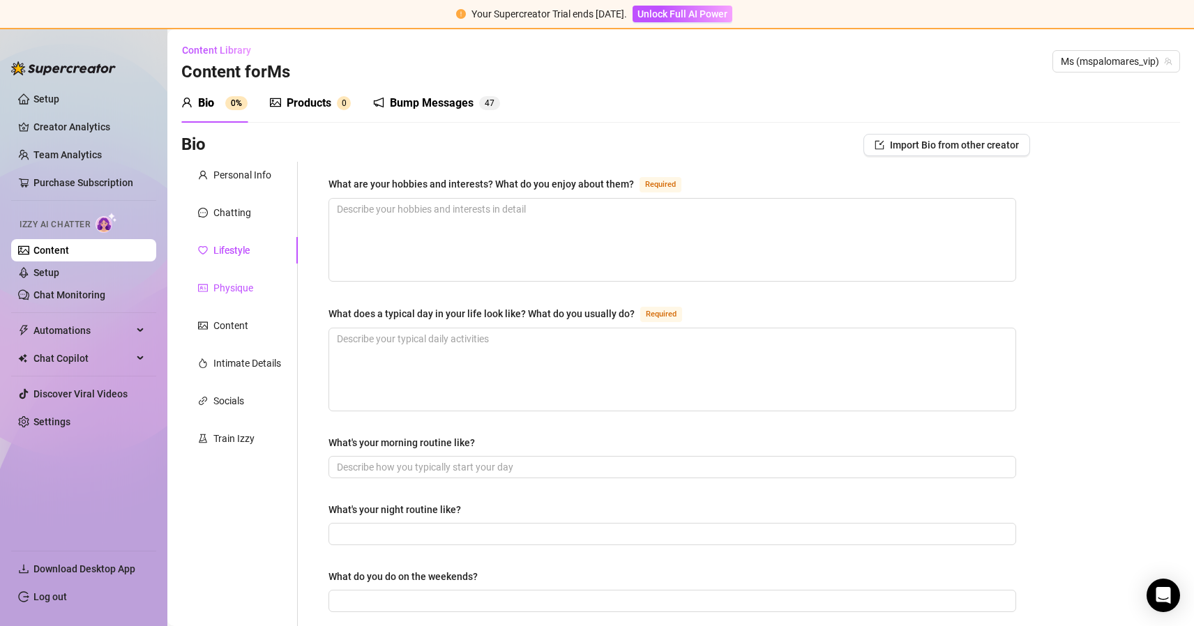
click at [245, 287] on div "Physique" at bounding box center [233, 287] width 40 height 15
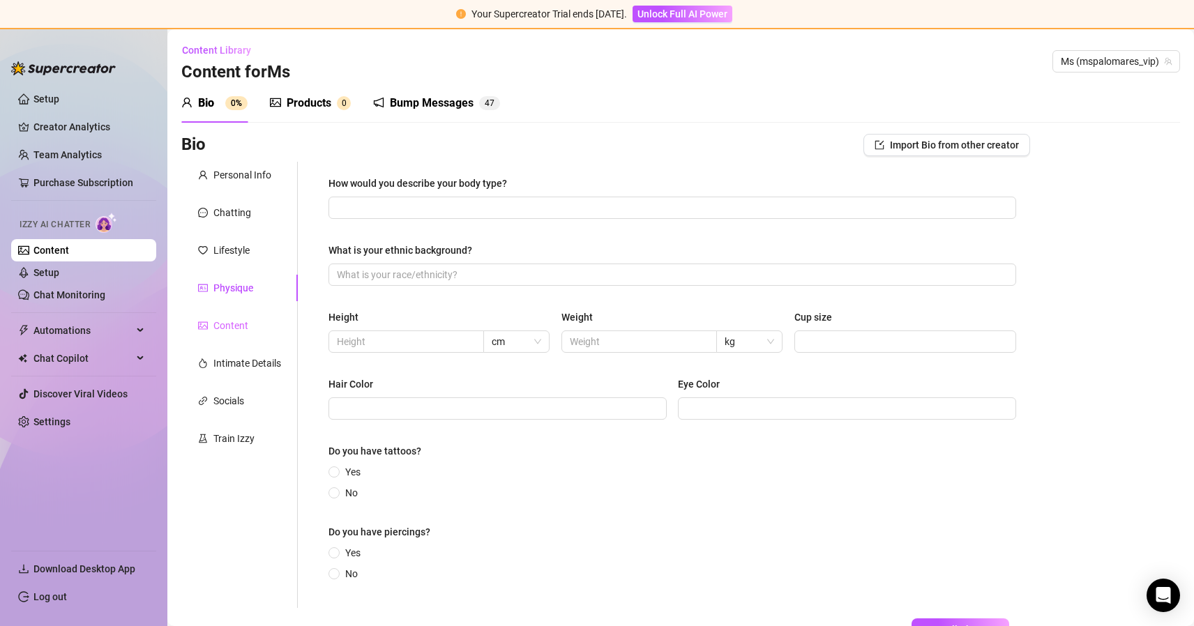
click at [238, 313] on div "Content" at bounding box center [239, 325] width 116 height 27
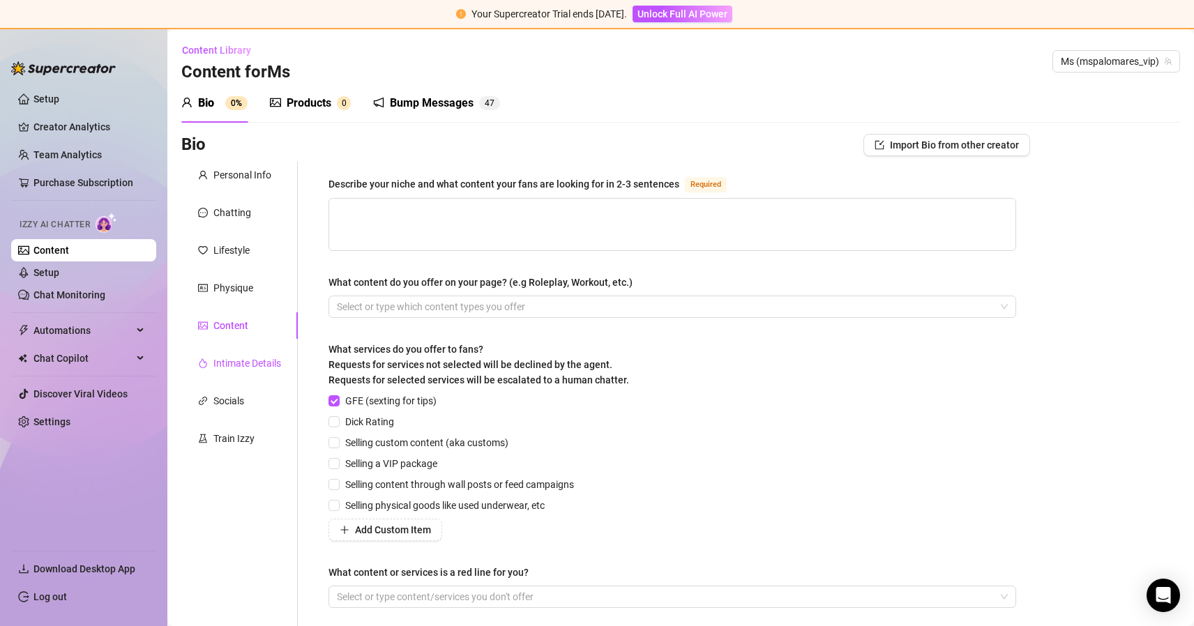
click at [245, 370] on div "Intimate Details" at bounding box center [247, 363] width 68 height 15
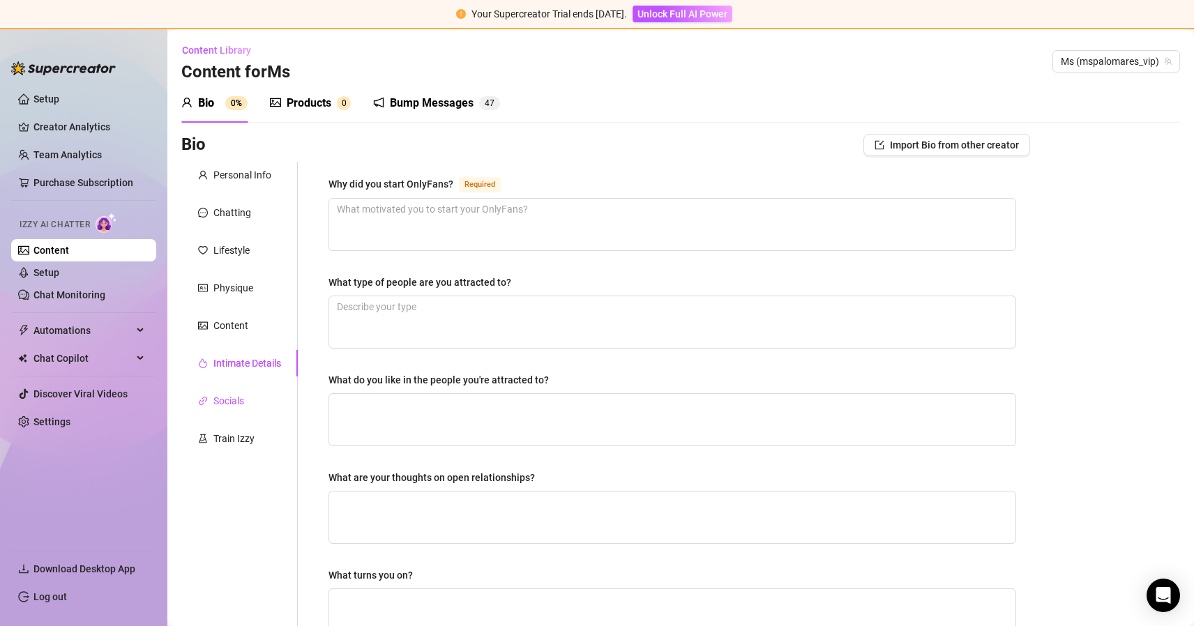
click at [234, 395] on div "Socials" at bounding box center [228, 400] width 31 height 15
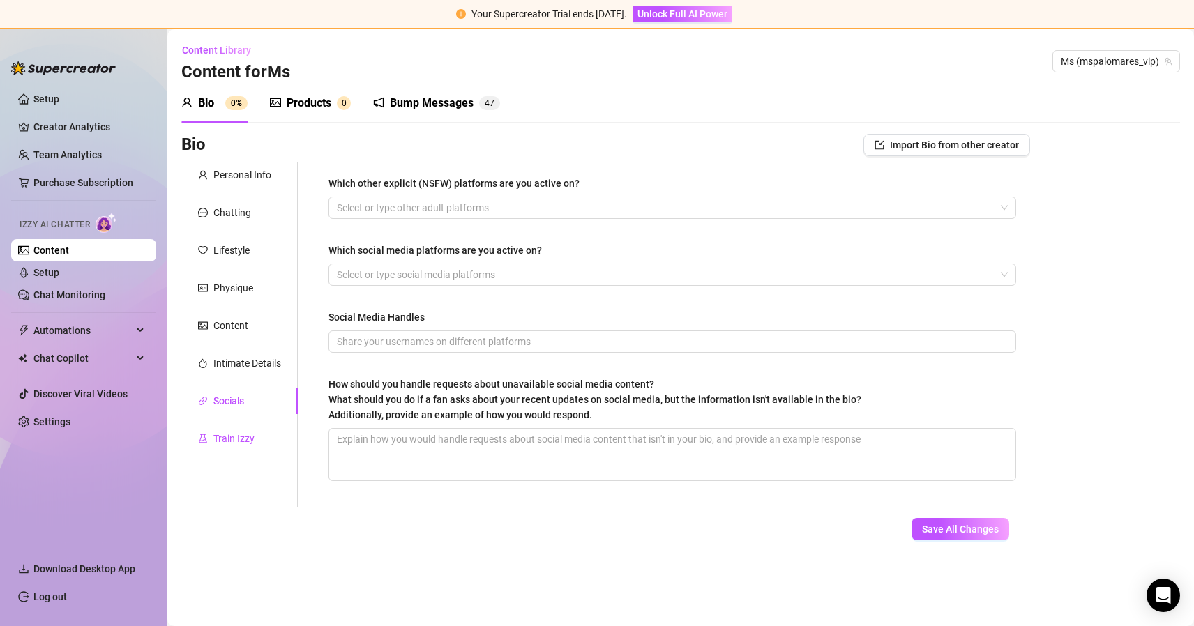
click at [246, 439] on div "Train Izzy" at bounding box center [233, 438] width 41 height 15
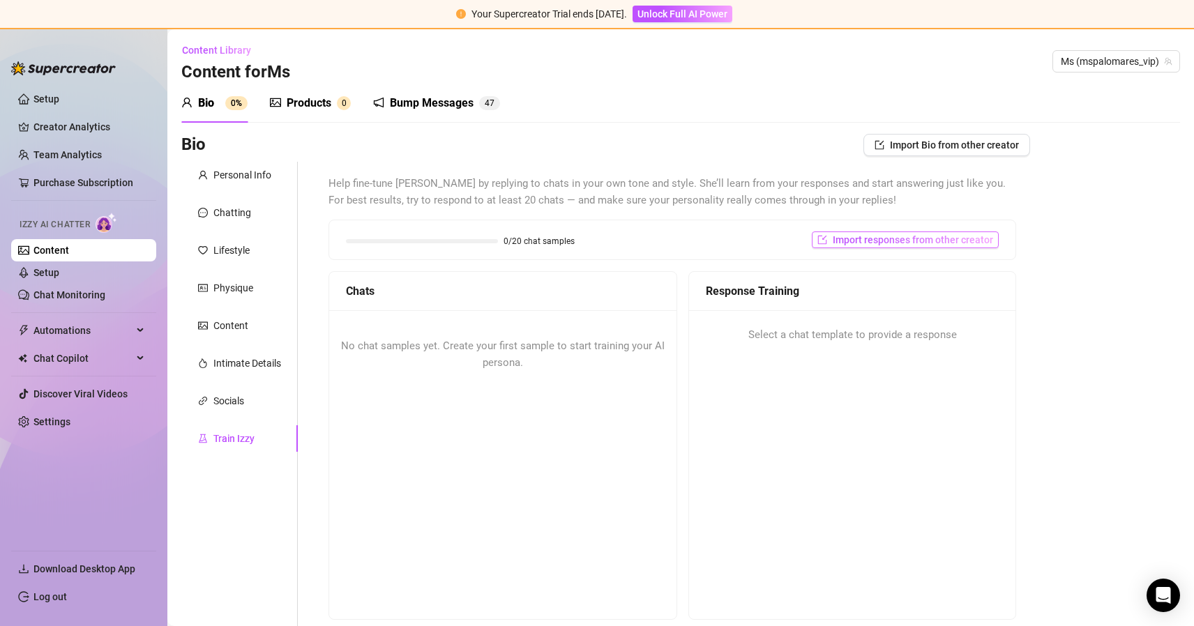
click at [943, 244] on span "Import responses from other creator" at bounding box center [913, 239] width 160 height 11
click at [913, 269] on input "search" at bounding box center [900, 276] width 110 height 21
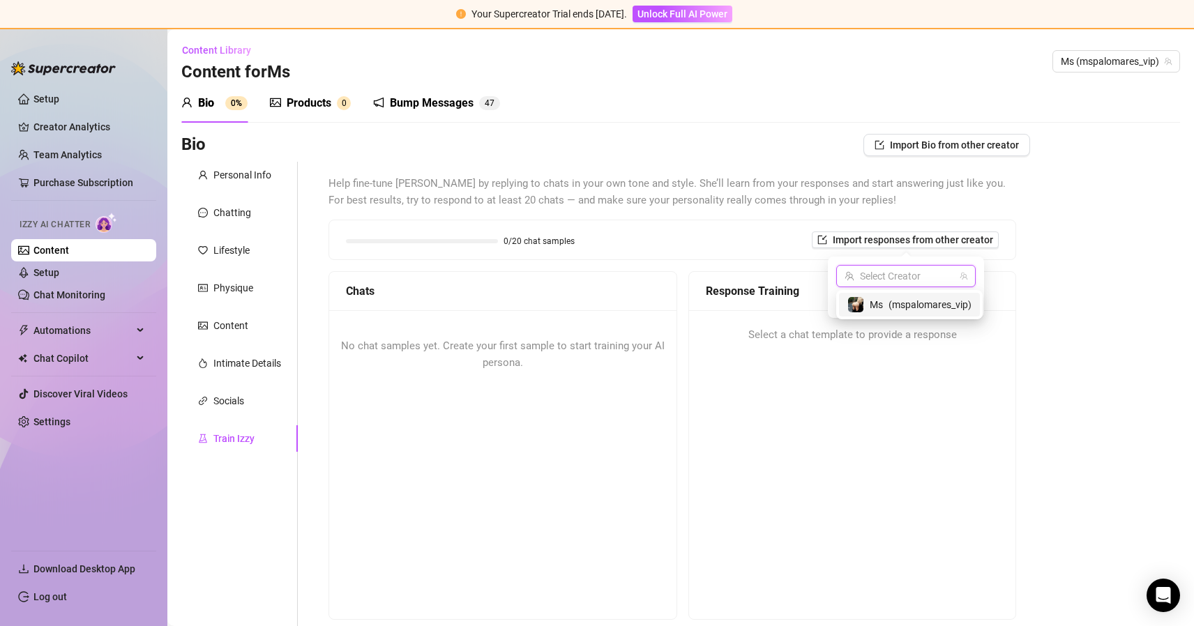
click at [952, 302] on span "( mspalomares_vip )" at bounding box center [930, 304] width 83 height 15
click at [958, 299] on span "Import" at bounding box center [956, 301] width 29 height 11
click at [960, 303] on span "Import" at bounding box center [956, 301] width 29 height 11
click at [957, 297] on span "Import" at bounding box center [956, 301] width 29 height 11
click at [553, 359] on div "No chat samples yet. Create your first sample to start training your AI persona." at bounding box center [502, 354] width 347 height 89
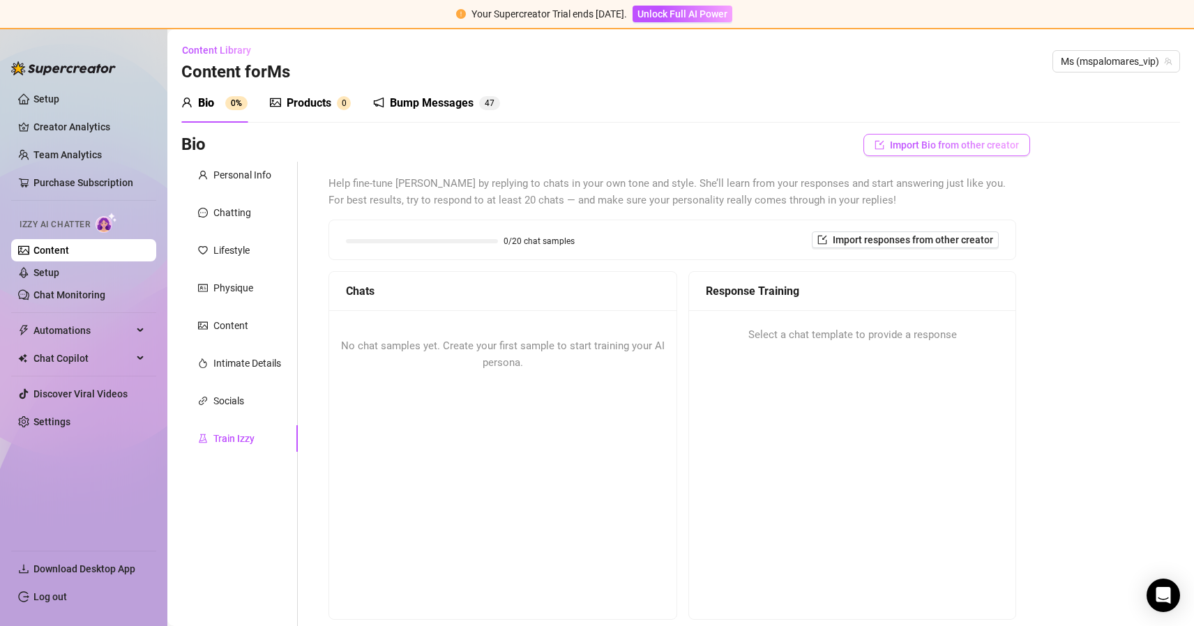
click at [977, 140] on span "Import Bio from other creator" at bounding box center [954, 145] width 129 height 11
click at [967, 183] on input "search" at bounding box center [941, 184] width 110 height 21
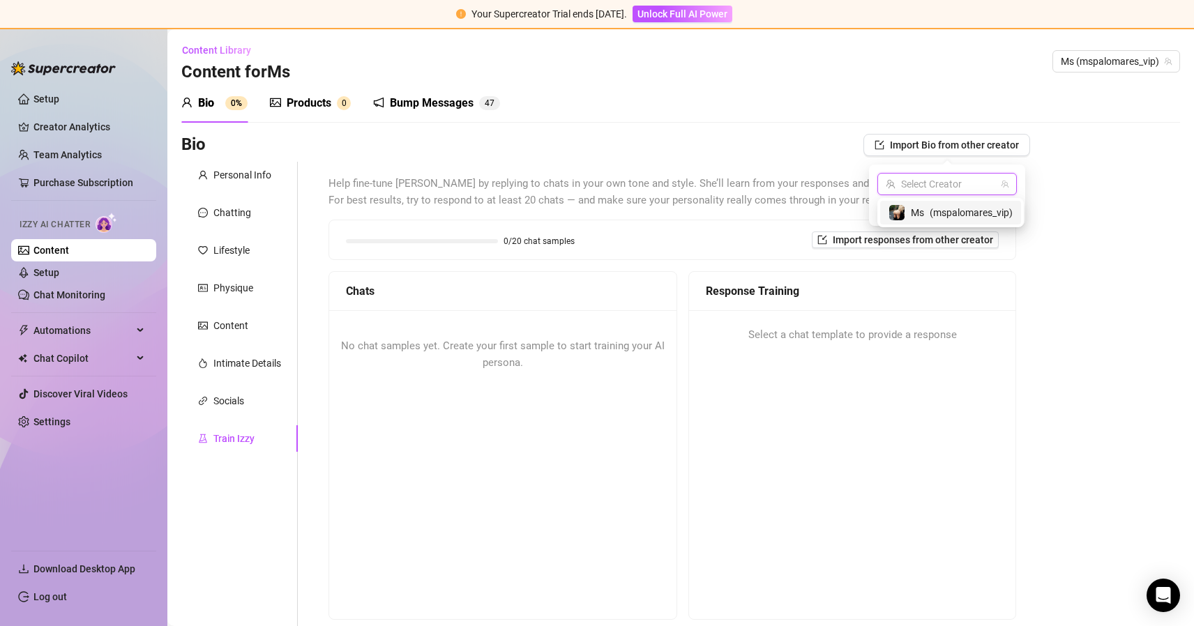
click at [945, 211] on span "( mspalomares_vip )" at bounding box center [971, 212] width 83 height 15
click at [987, 202] on button "Import" at bounding box center [997, 209] width 39 height 17
click at [59, 278] on link "Setup" at bounding box center [46, 272] width 26 height 11
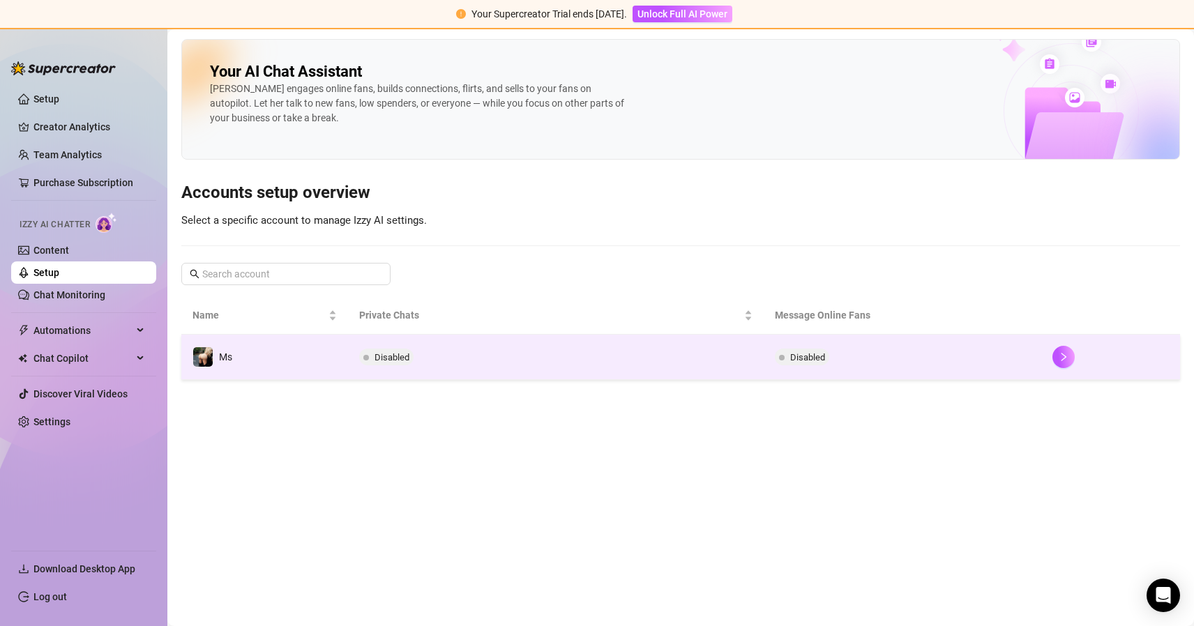
click at [400, 357] on span "Disabled" at bounding box center [392, 357] width 35 height 10
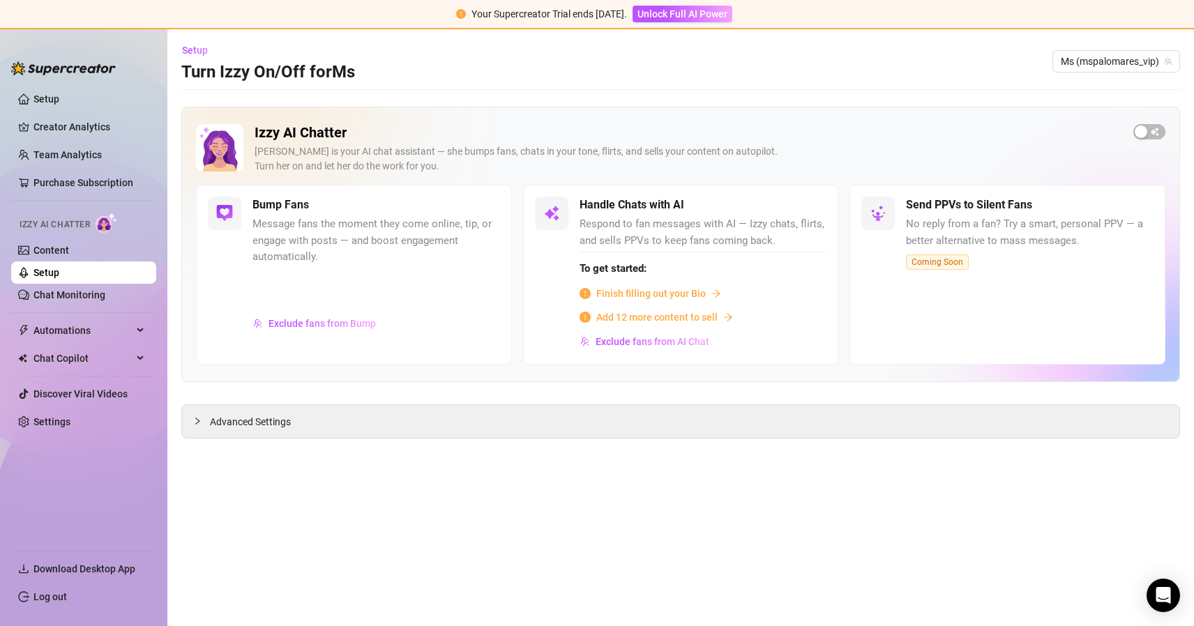
click at [694, 318] on span "Add 12 more content to sell" at bounding box center [656, 317] width 121 height 15
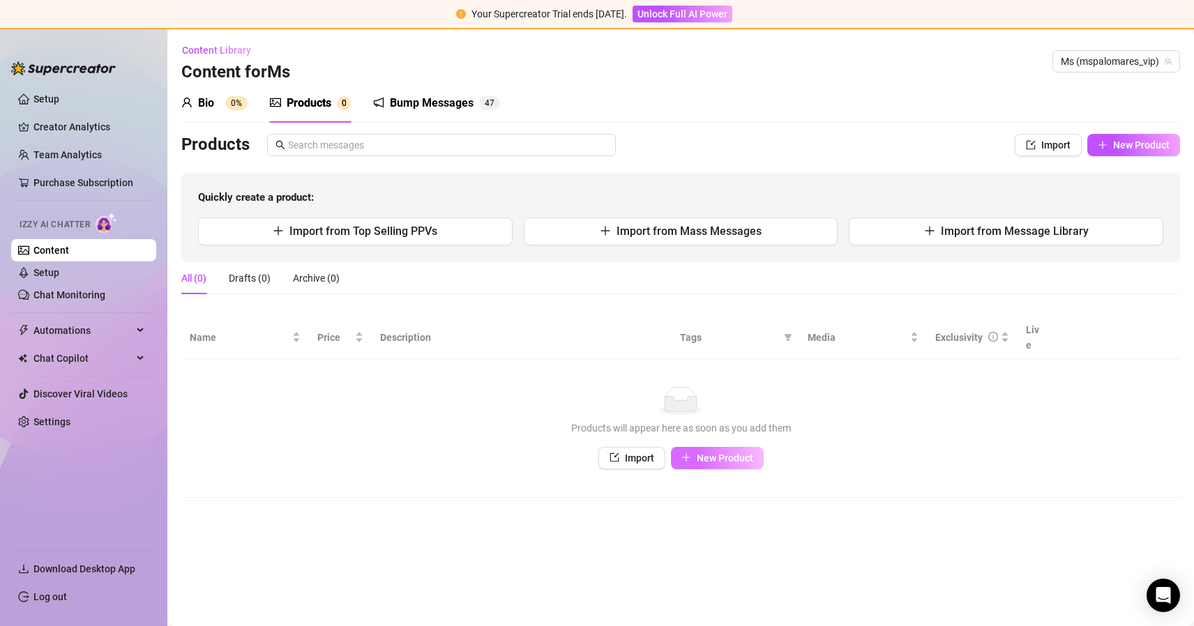
click at [739, 448] on button "New Product" at bounding box center [717, 458] width 93 height 22
type textarea "Type your message here..."
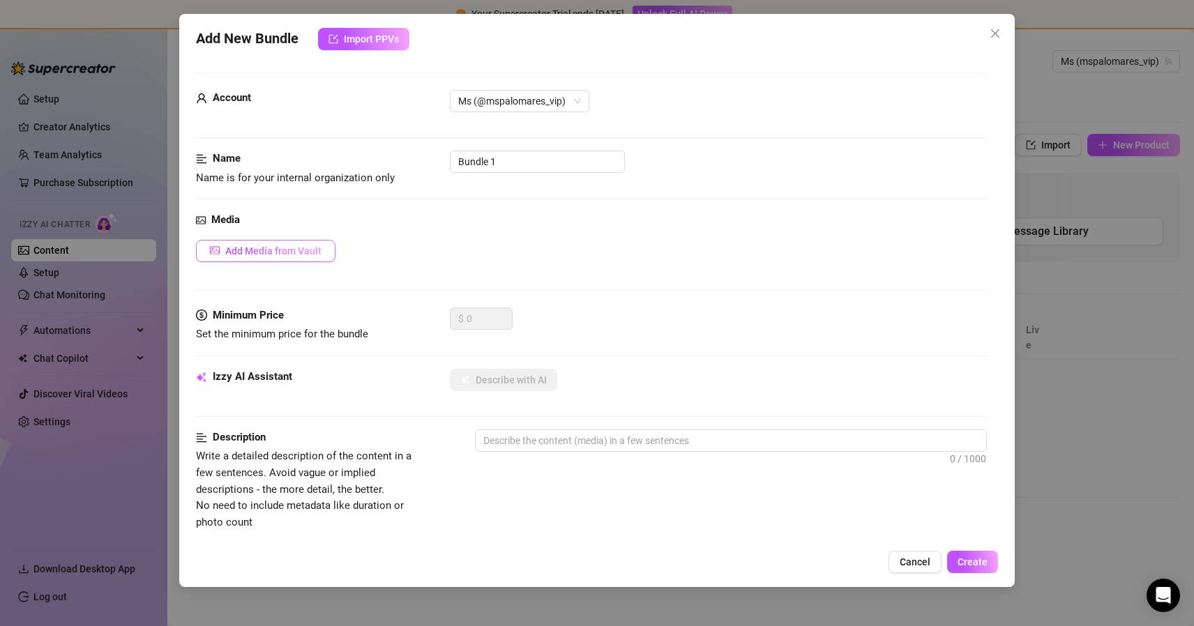
click at [271, 247] on span "Add Media from Vault" at bounding box center [273, 251] width 96 height 11
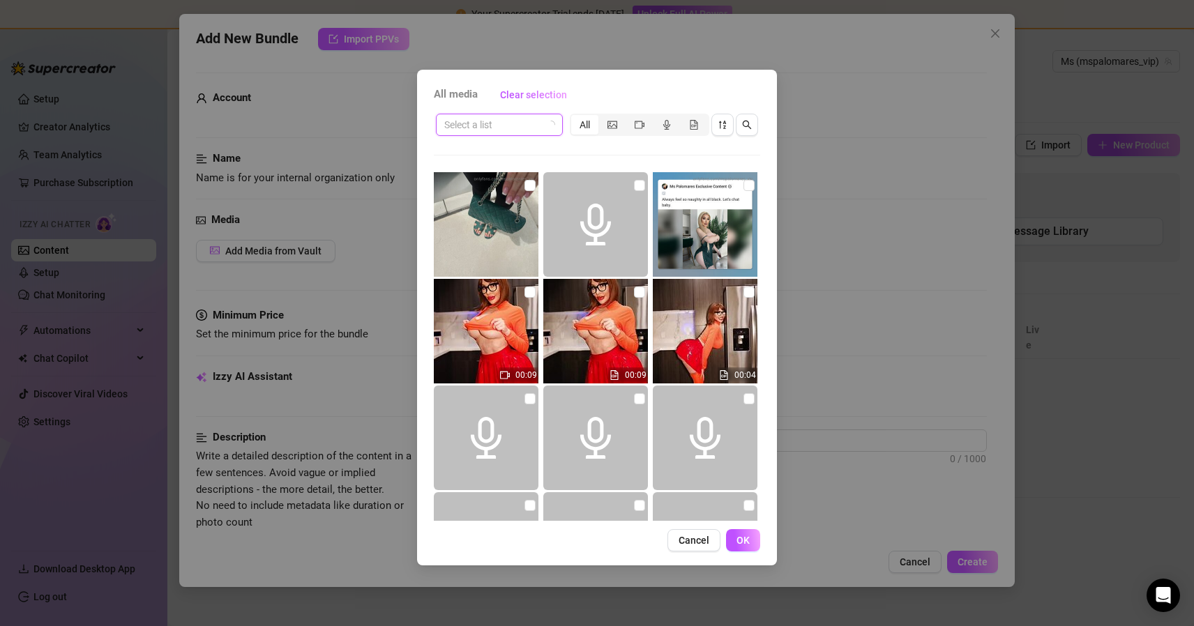
click at [527, 125] on input "search" at bounding box center [493, 124] width 98 height 21
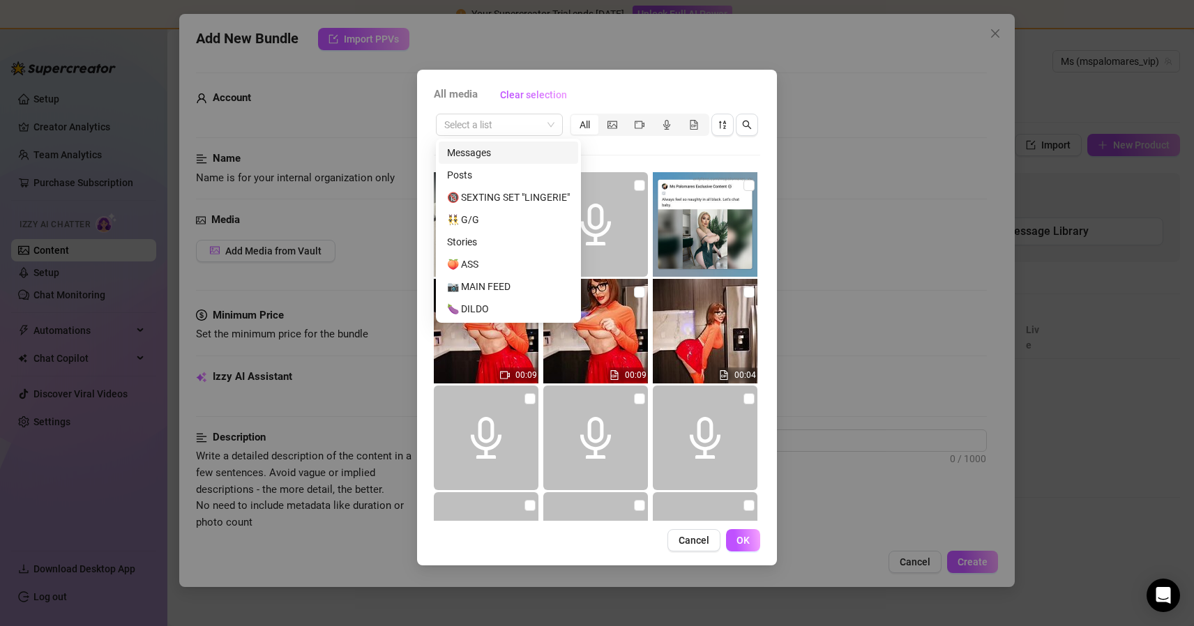
click at [884, 195] on div "All media Clear selection Select a list All 00:09 00:09 00:04 Cancel OK" at bounding box center [597, 313] width 1194 height 626
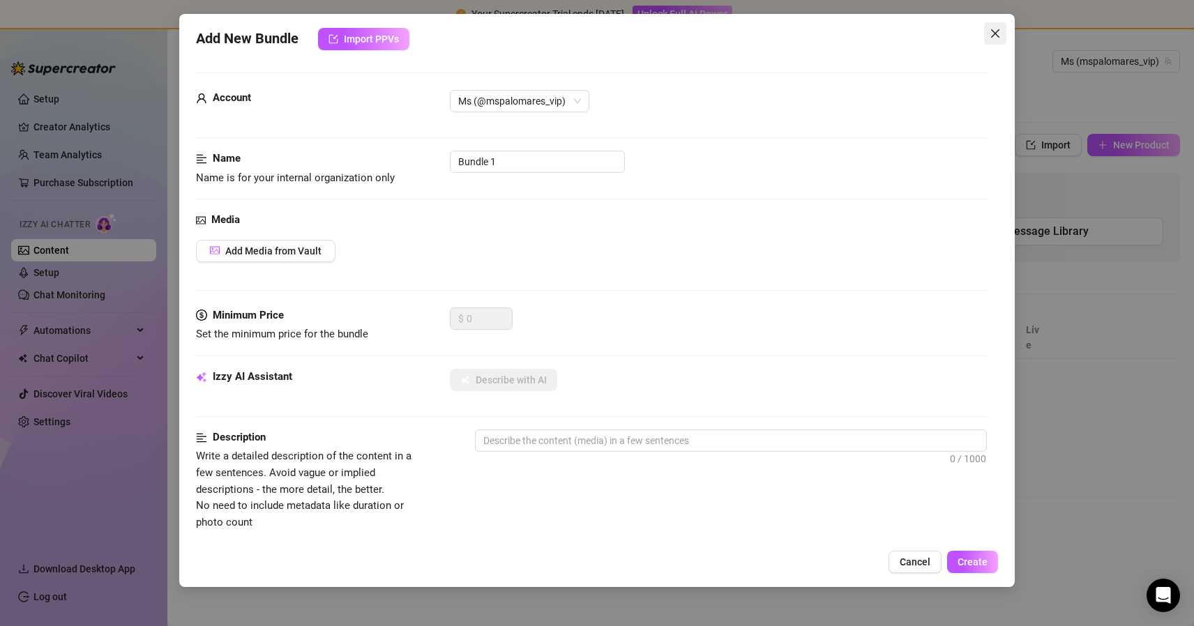
click at [999, 30] on icon "close" at bounding box center [995, 33] width 8 height 8
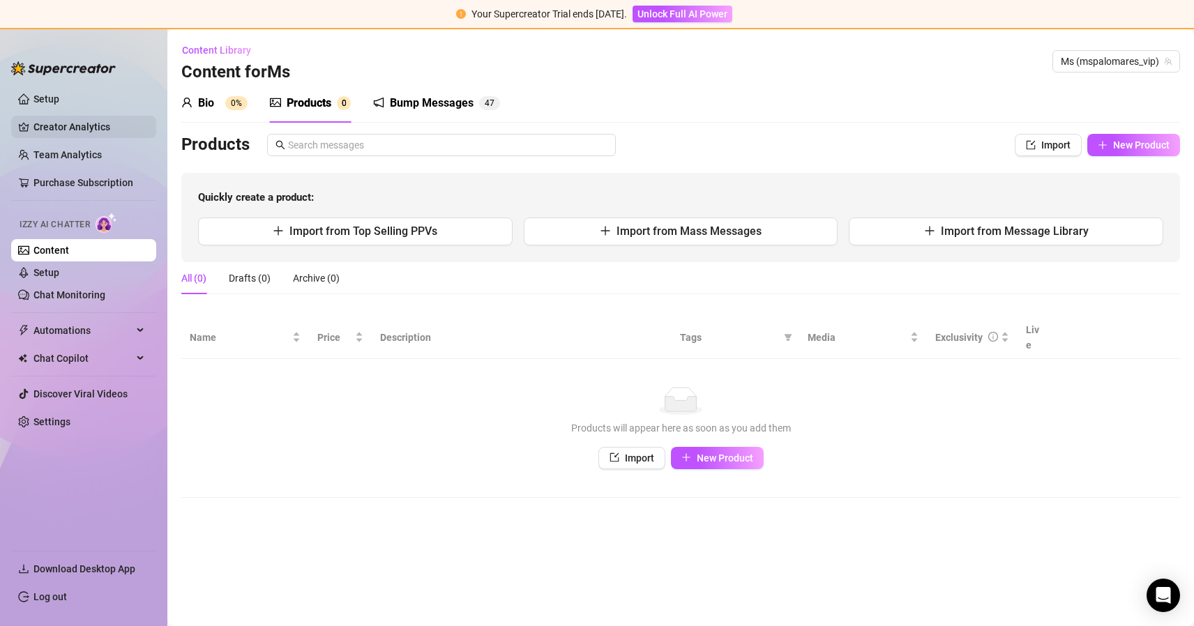
click at [82, 125] on link "Creator Analytics" at bounding box center [89, 127] width 112 height 22
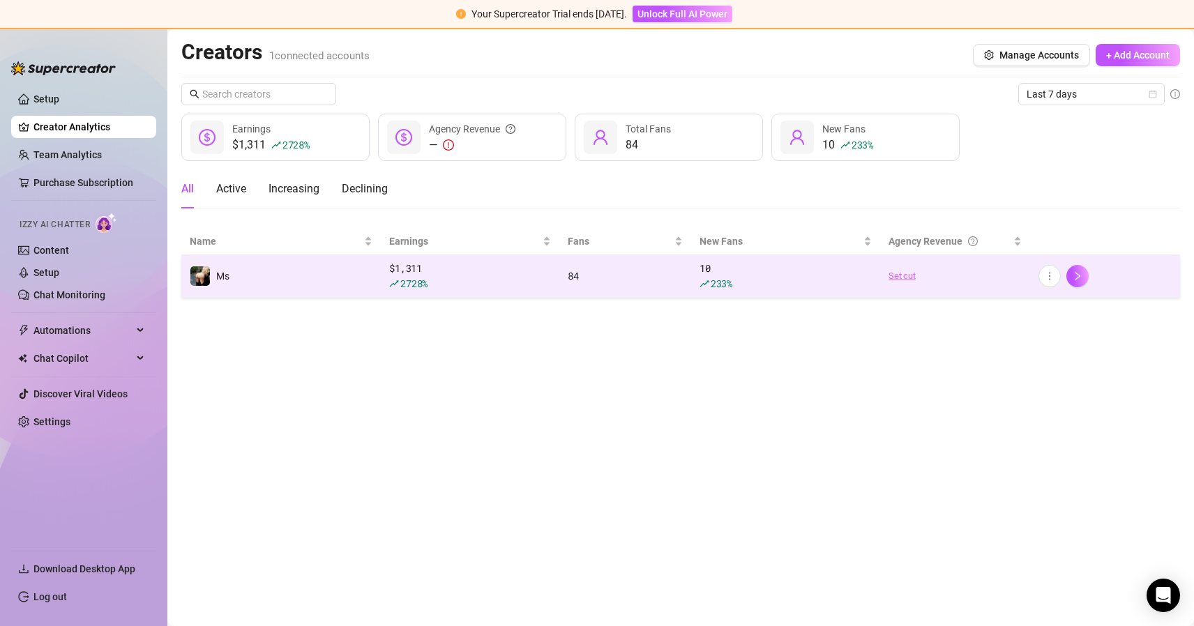
click at [903, 280] on link "Set cut" at bounding box center [955, 276] width 133 height 14
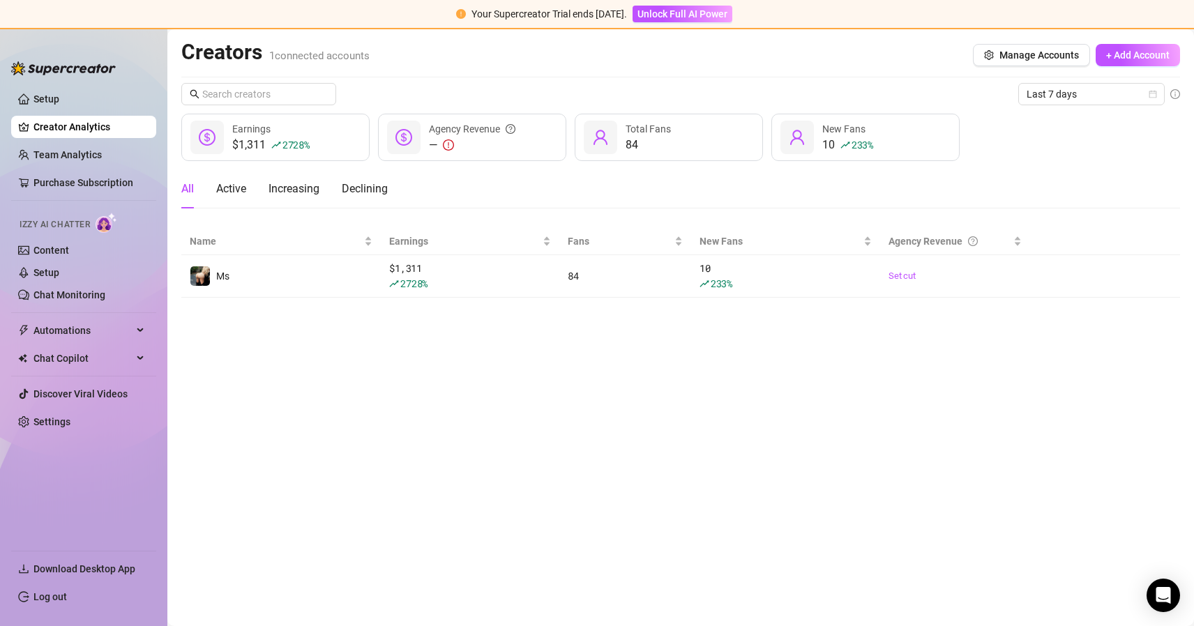
click at [964, 340] on main "Creators 1 connected accounts Manage Accounts + Add Account Last 7 days $1,311 …" at bounding box center [680, 327] width 1027 height 597
click at [395, 401] on main "Creators 1 connected accounts Manage Accounts + Add Account Last 7 days $1,311 …" at bounding box center [680, 327] width 1027 height 597
